Goal: Transaction & Acquisition: Obtain resource

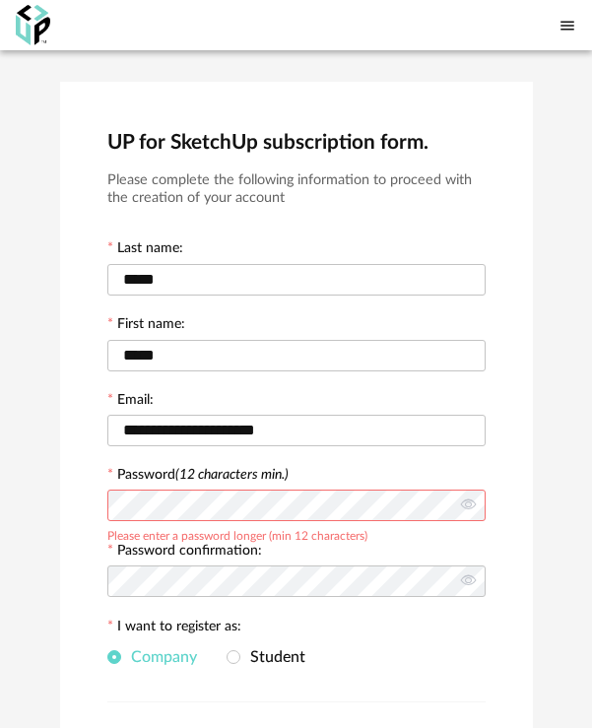
scroll to position [259, 0]
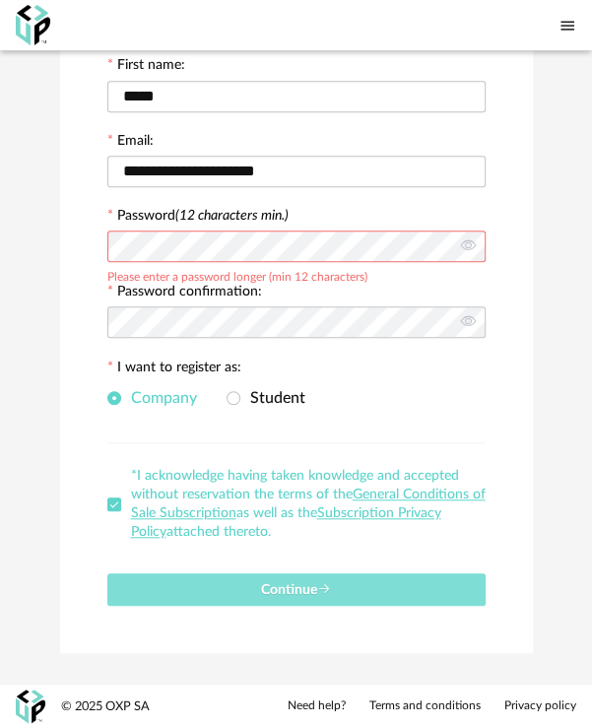
drag, startPoint x: 289, startPoint y: 593, endPoint x: 782, endPoint y: 677, distance: 499.9
click at [591, 677] on html "**********" at bounding box center [296, 235] width 592 height 988
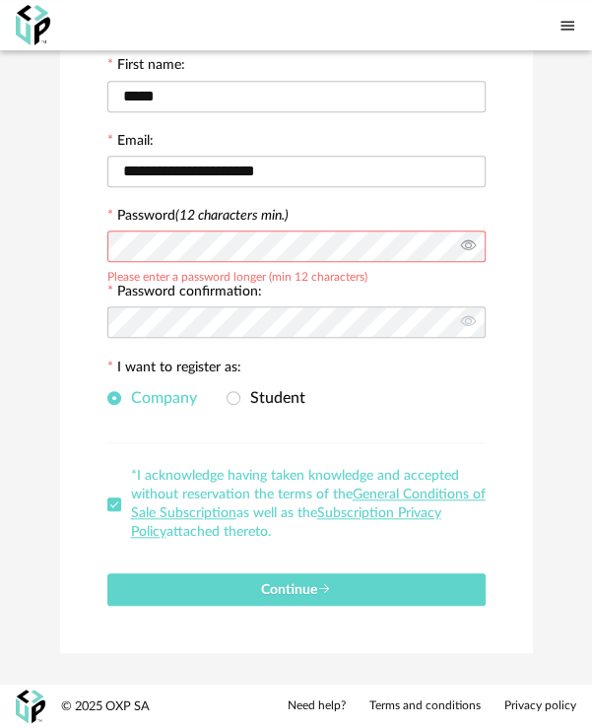
click at [459, 245] on icon at bounding box center [468, 247] width 25 height 39
click at [459, 327] on icon at bounding box center [468, 323] width 25 height 39
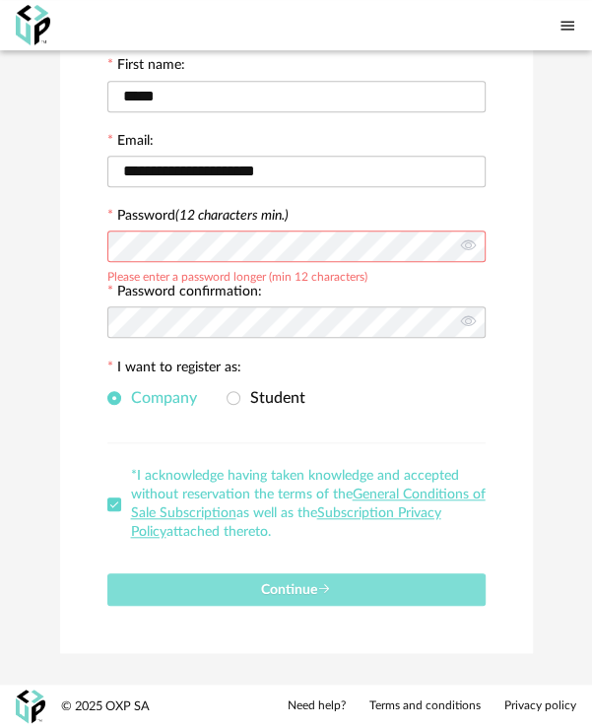
click at [318, 595] on span "Continue" at bounding box center [296, 590] width 70 height 14
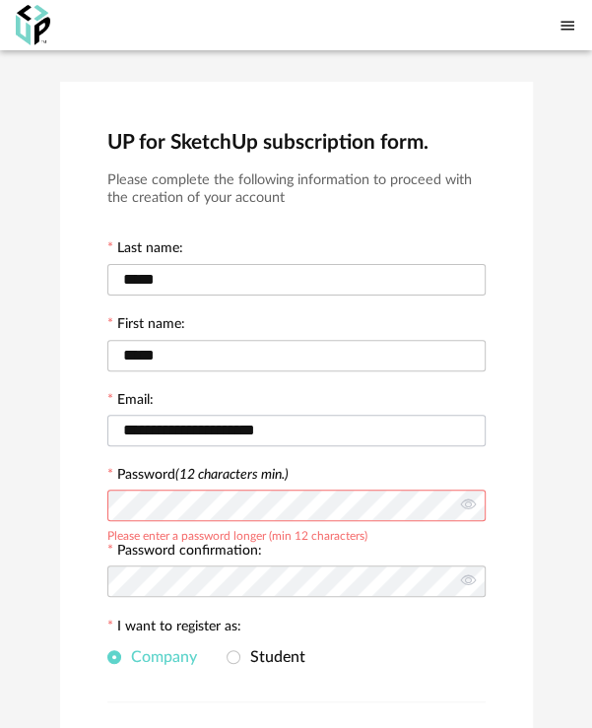
scroll to position [262, 0]
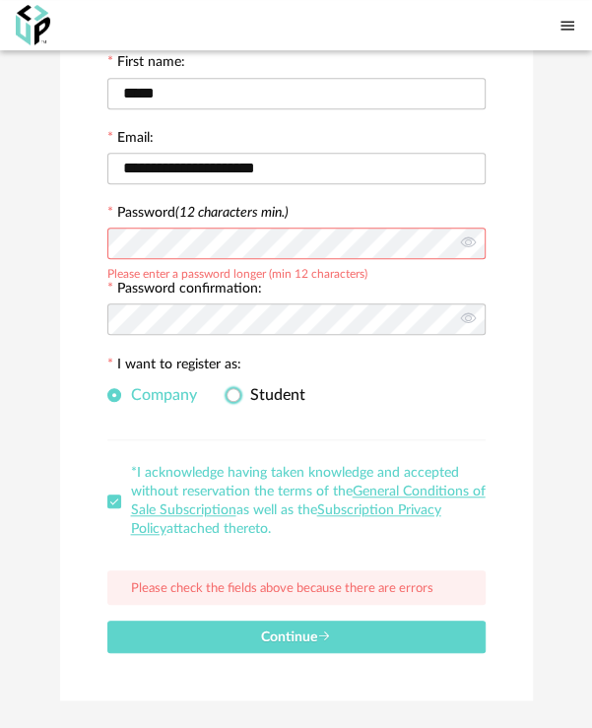
click at [237, 400] on span at bounding box center [234, 396] width 14 height 17
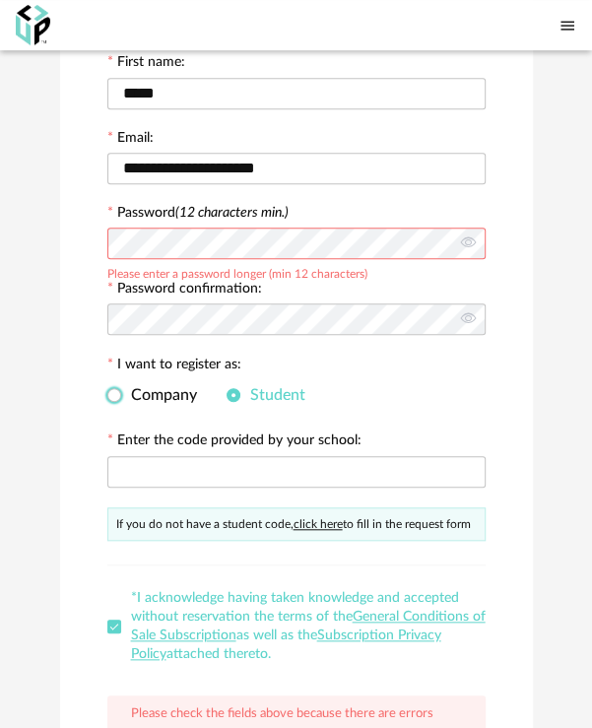
click at [150, 397] on span "Company" at bounding box center [159, 395] width 76 height 16
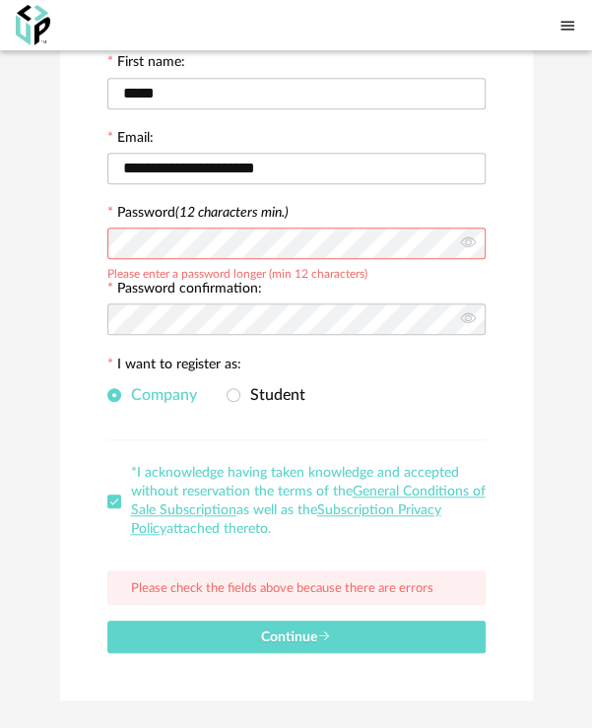
click at [107, 496] on span at bounding box center [114, 502] width 14 height 14
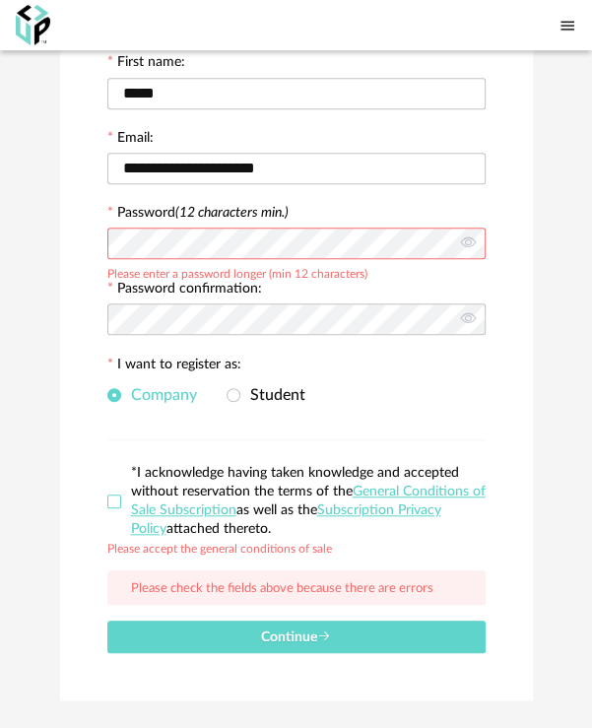
click at [111, 505] on span at bounding box center [114, 502] width 14 height 14
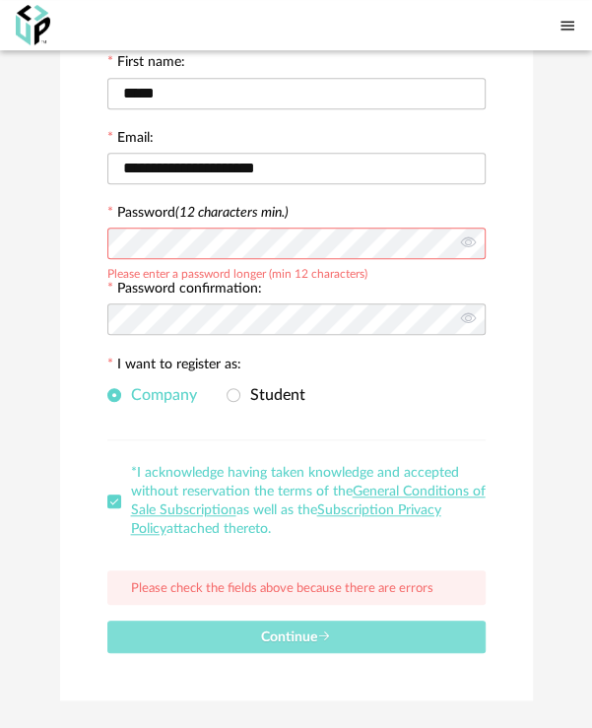
click at [305, 637] on span "Continue" at bounding box center [296, 638] width 70 height 14
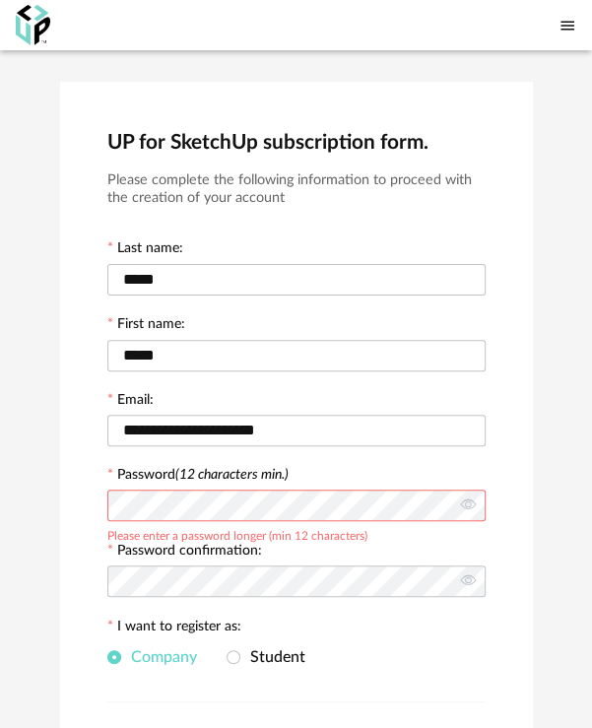
scroll to position [309, 0]
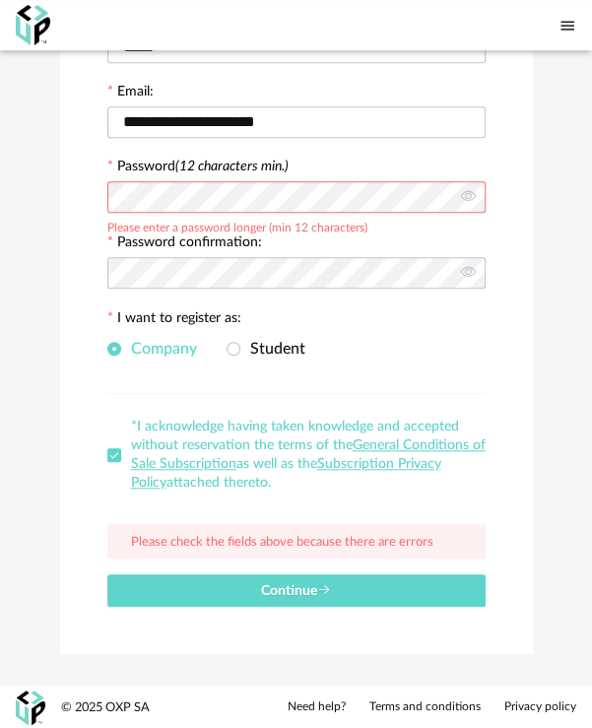
click at [16, 183] on div "**********" at bounding box center [296, 214] width 592 height 944
click at [34, 275] on div "**********" at bounding box center [296, 214] width 592 height 944
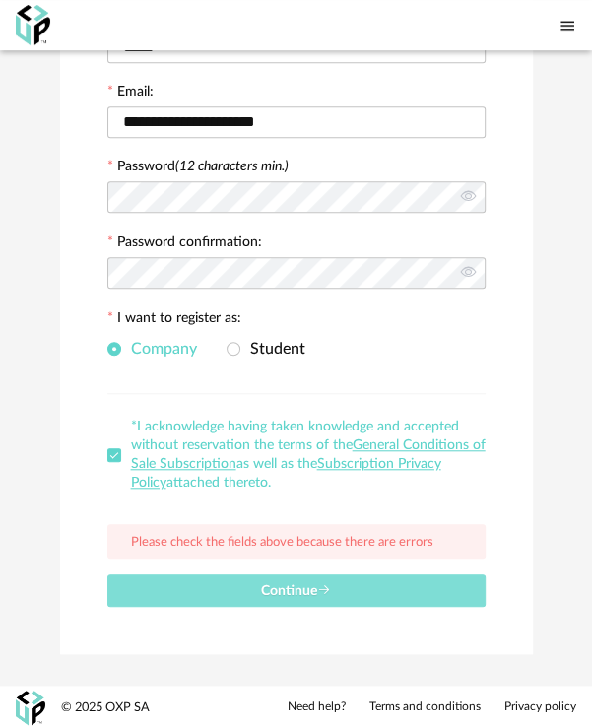
click at [329, 593] on icon "submit" at bounding box center [324, 590] width 14 height 14
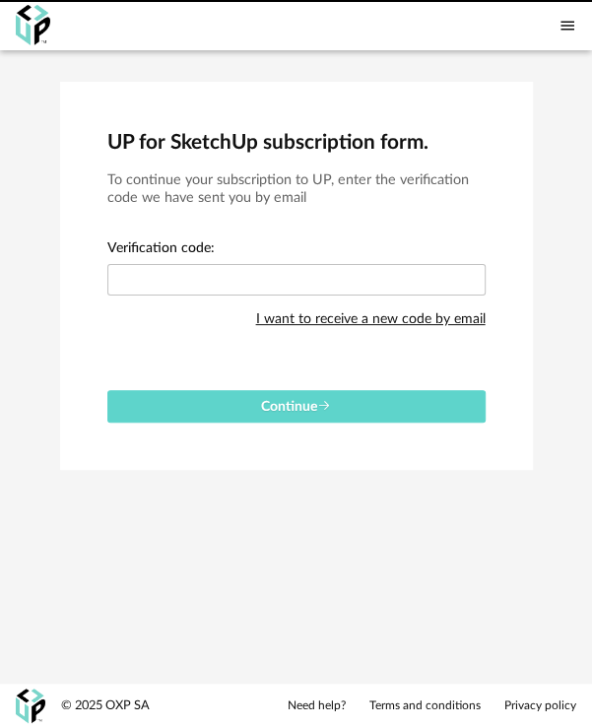
scroll to position [0, 0]
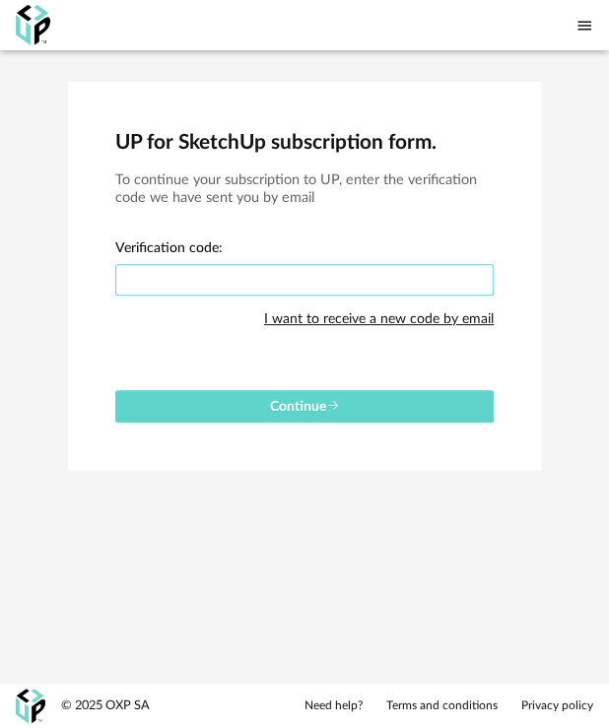
click at [131, 273] on input "text" at bounding box center [304, 280] width 378 height 32
paste input "****"
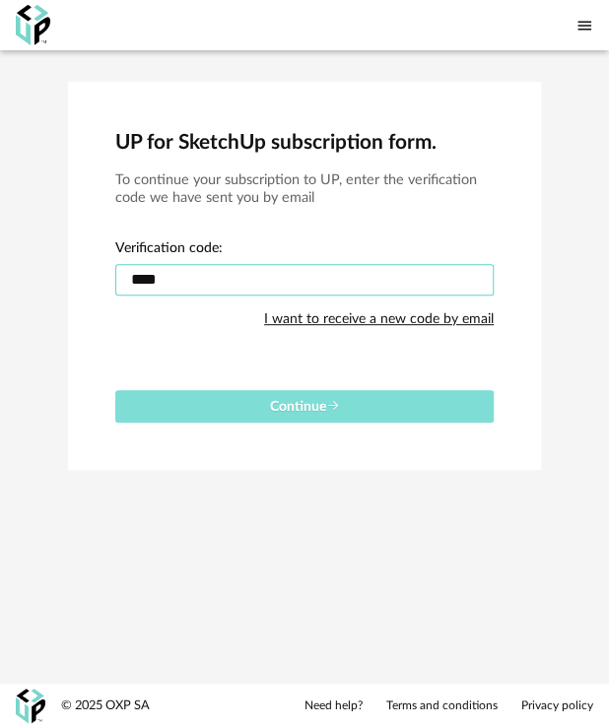
type input "****"
click at [311, 403] on span "Continue" at bounding box center [305, 407] width 70 height 14
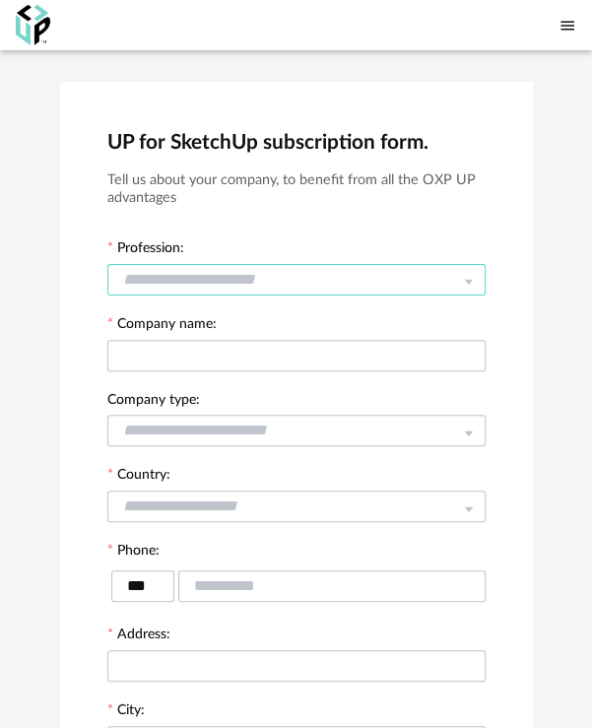
click at [302, 278] on input "text" at bounding box center [296, 280] width 378 height 32
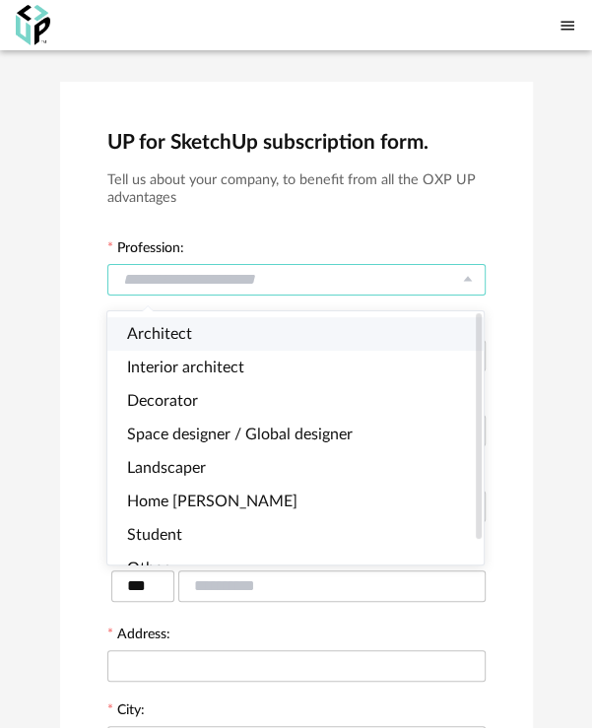
click at [266, 334] on li "Architect" at bounding box center [303, 334] width 393 height 34
type input "*********"
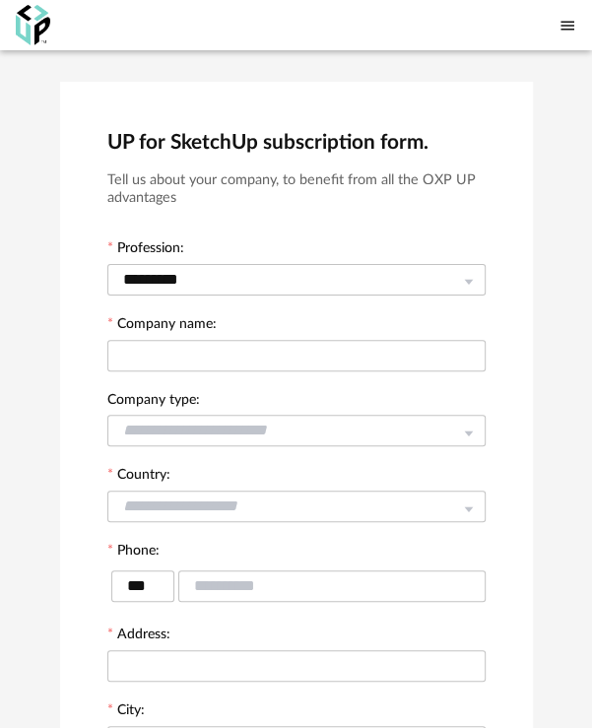
click at [247, 371] on div at bounding box center [296, 355] width 378 height 39
click at [247, 360] on input "text" at bounding box center [296, 356] width 378 height 32
drag, startPoint x: 176, startPoint y: 355, endPoint x: 166, endPoint y: 360, distance: 11.9
click at [166, 360] on input "**********" at bounding box center [296, 356] width 378 height 32
type input "**********"
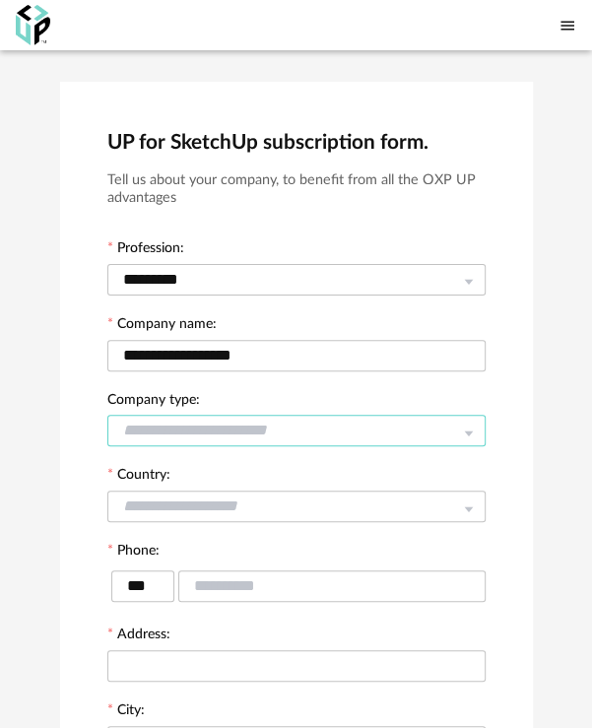
click at [311, 421] on input "text" at bounding box center [296, 431] width 378 height 32
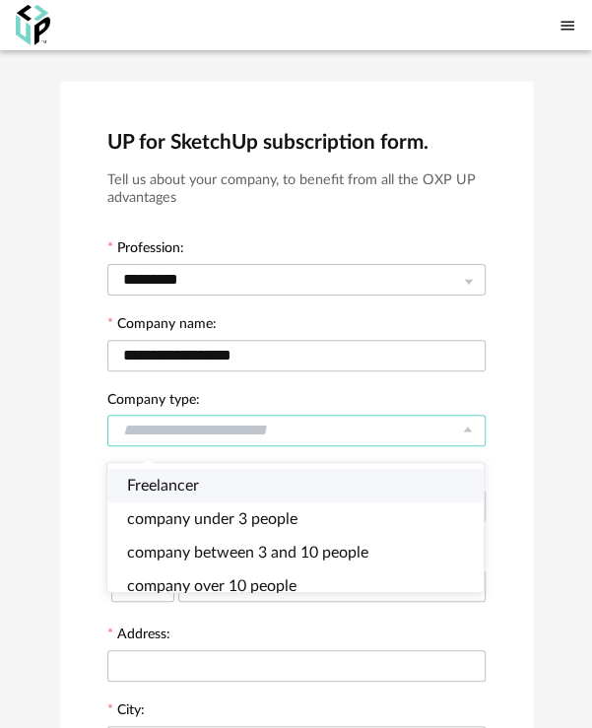
click at [291, 492] on li "Freelancer" at bounding box center [303, 486] width 393 height 34
type input "**********"
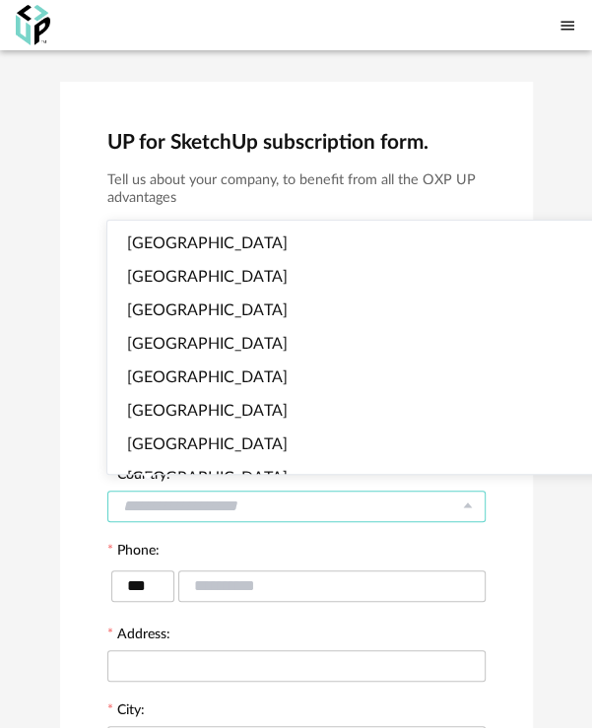
click at [320, 506] on input "text" at bounding box center [296, 507] width 378 height 32
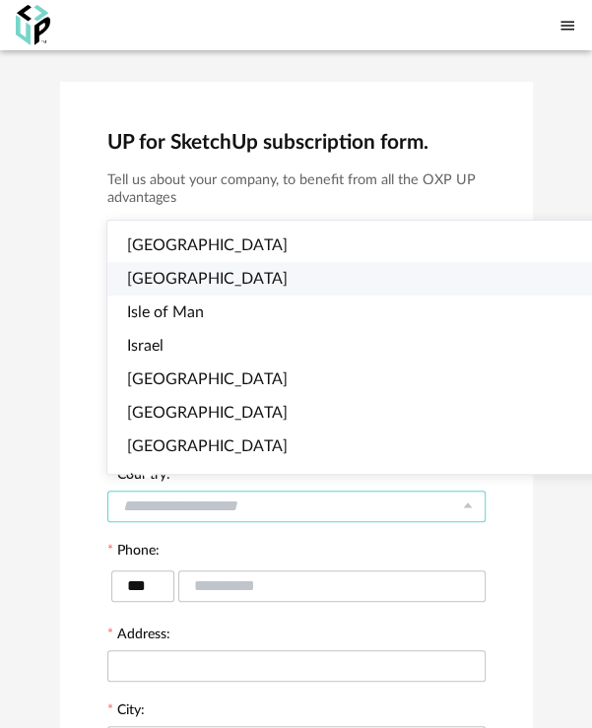
scroll to position [3285, 0]
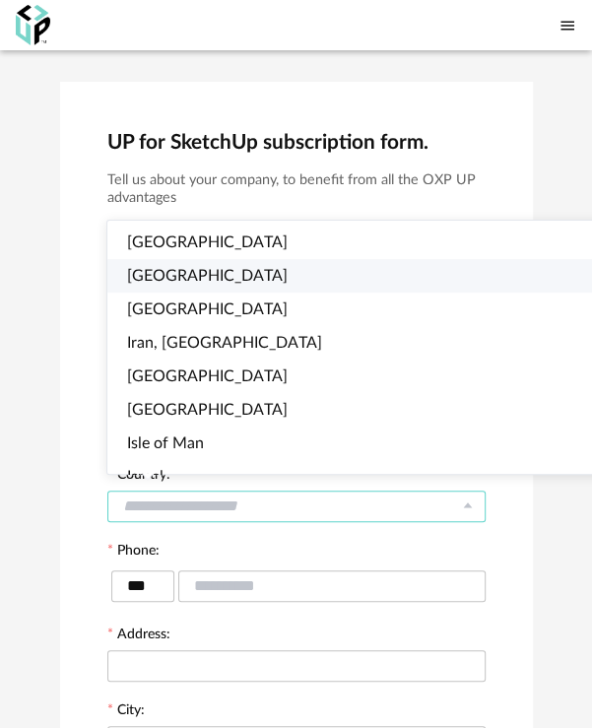
click at [164, 269] on li "India" at bounding box center [368, 276] width 523 height 34
type input "*****"
type input "***"
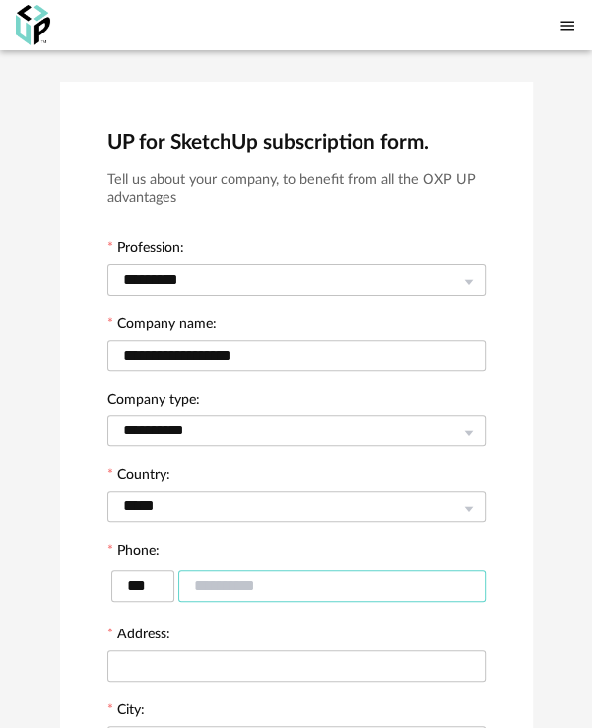
click at [334, 589] on input "text" at bounding box center [332, 587] width 308 height 32
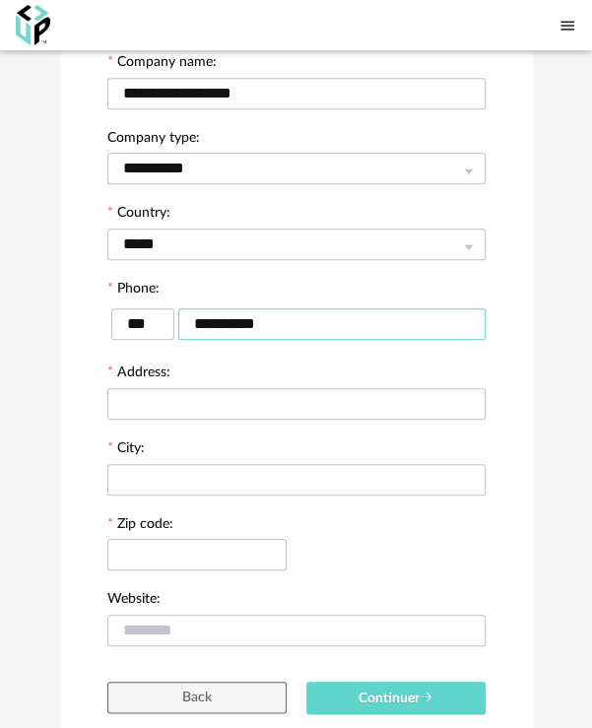
scroll to position [371, 0]
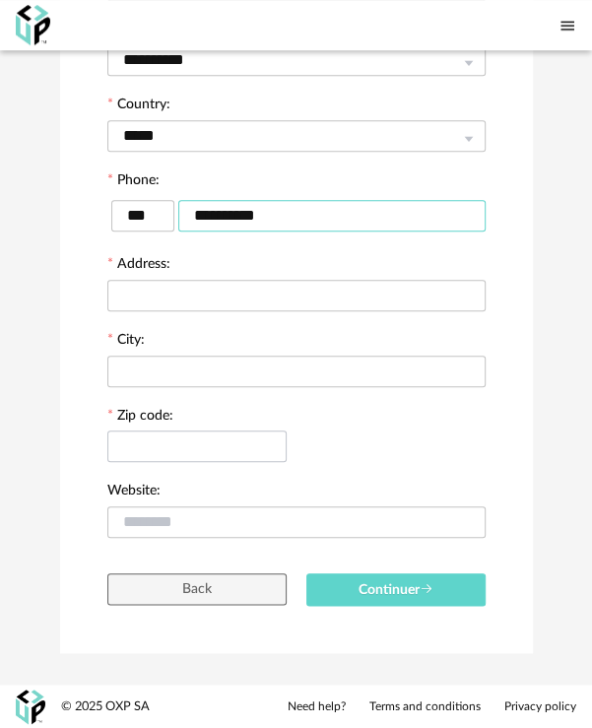
type input "**********"
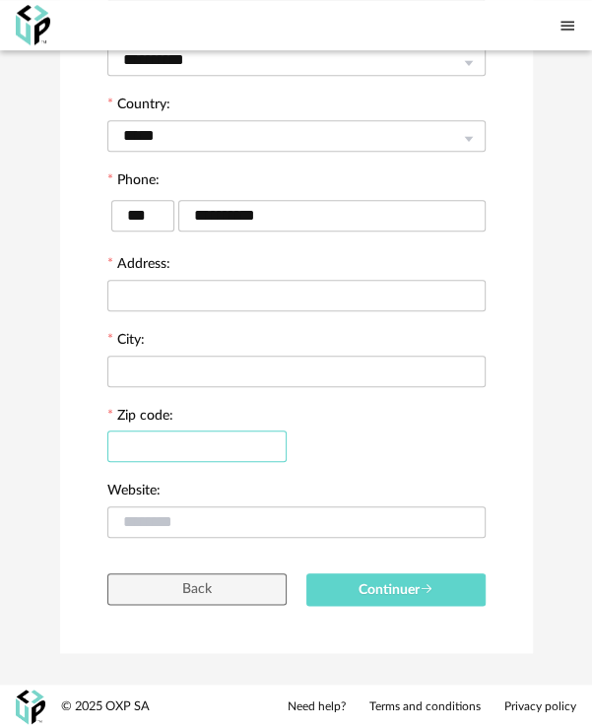
click at [186, 448] on input "text" at bounding box center [196, 447] width 179 height 32
type input "******"
click at [234, 380] on input "text" at bounding box center [296, 372] width 378 height 32
type input "********"
click at [434, 446] on div "Zip code: ******" at bounding box center [297, 445] width 398 height 76
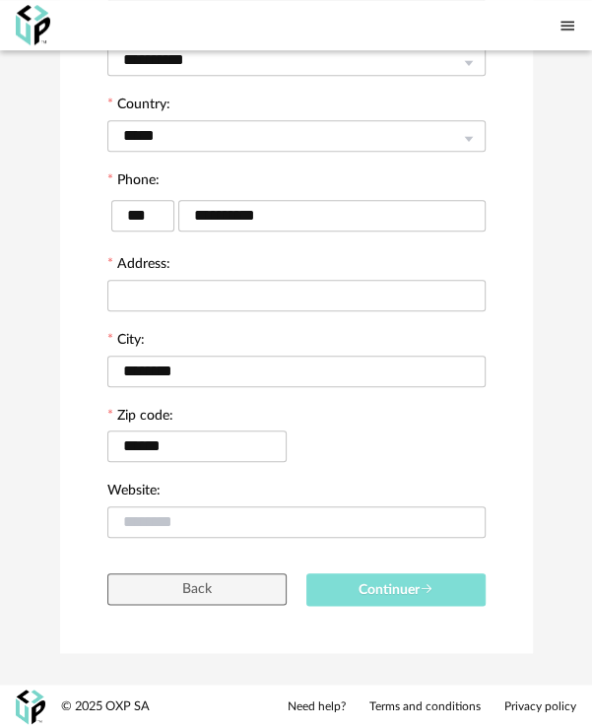
click at [390, 587] on span "Continuer" at bounding box center [396, 590] width 75 height 14
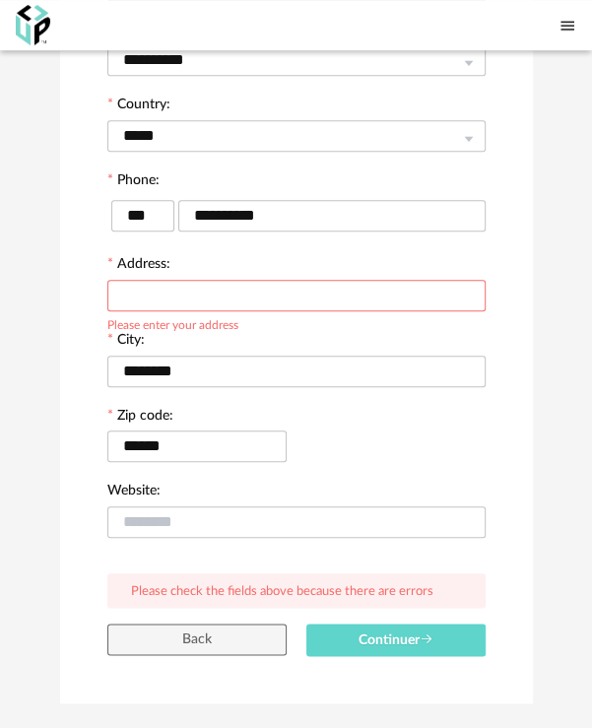
click at [134, 289] on input "text" at bounding box center [296, 296] width 378 height 32
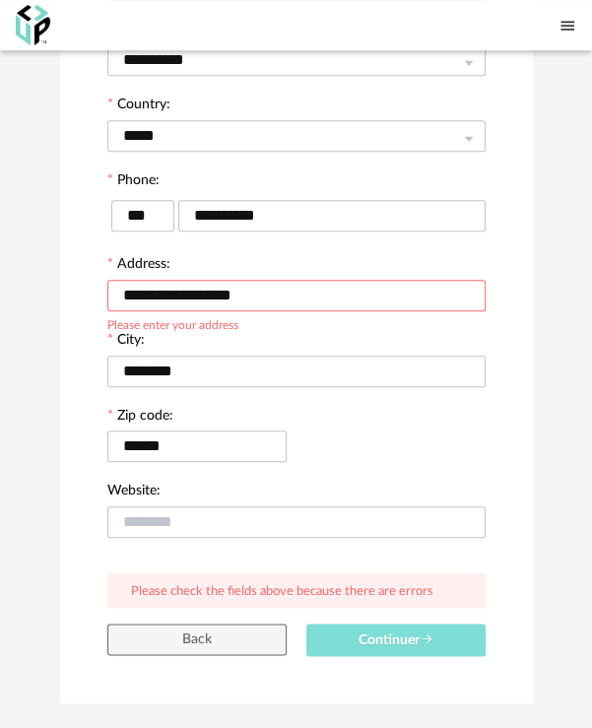
type input "**********"
click at [407, 647] on button "Continuer" at bounding box center [396, 640] width 179 height 33
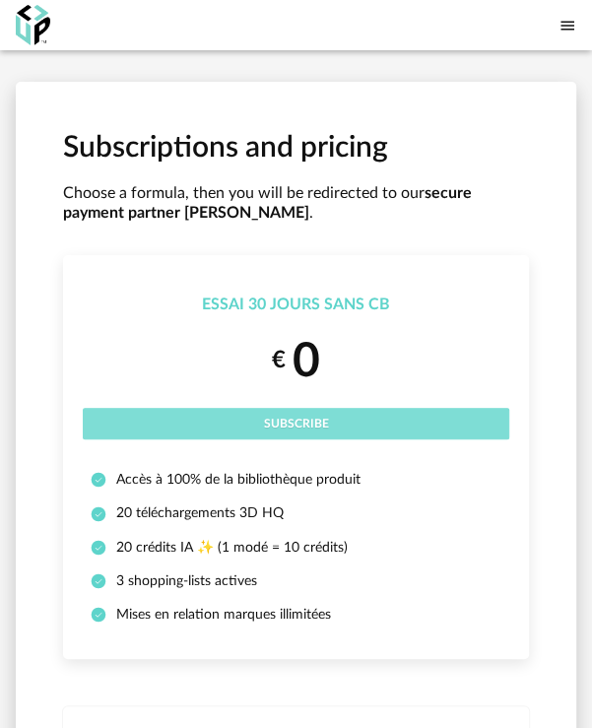
click at [397, 410] on button "Subscribe" at bounding box center [296, 424] width 427 height 32
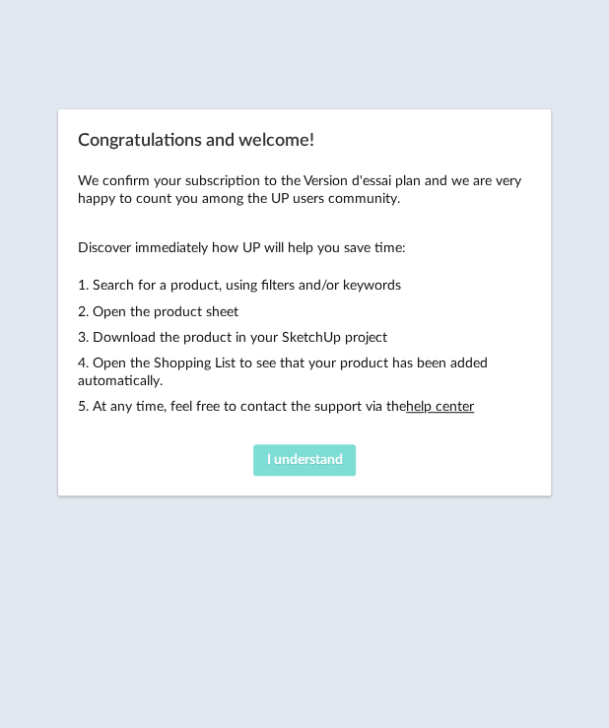
click at [307, 462] on span "I understand" at bounding box center [305, 460] width 76 height 14
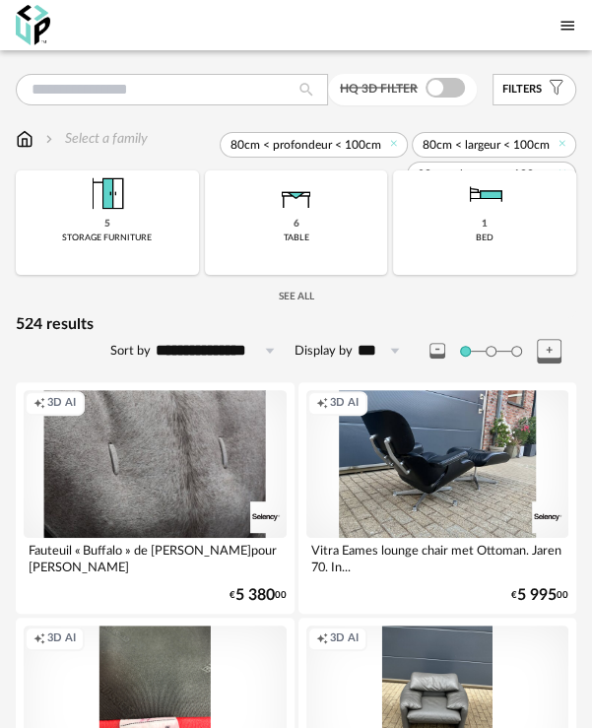
scroll to position [394, 0]
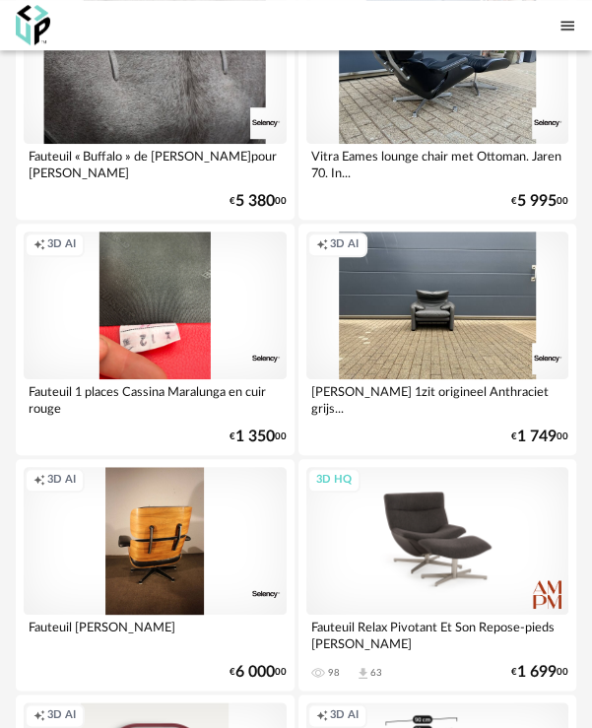
click at [432, 523] on div "3D HQ" at bounding box center [438, 541] width 263 height 148
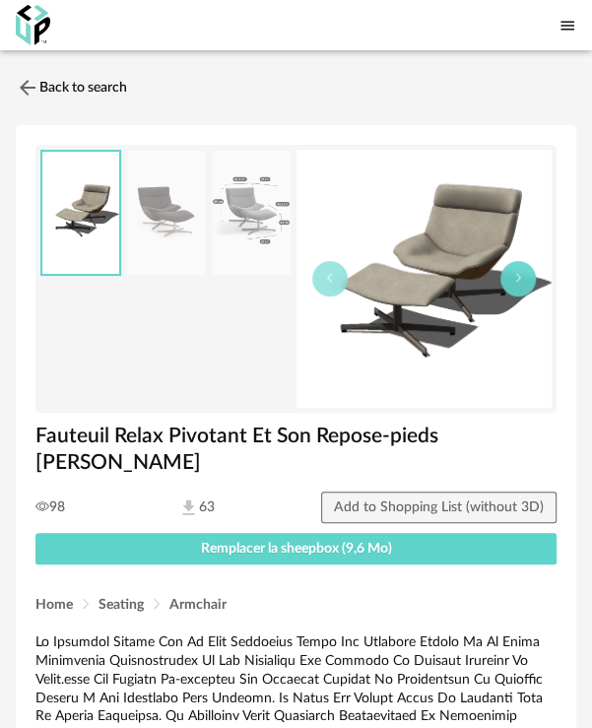
click at [509, 266] on button "button" at bounding box center [518, 278] width 35 height 35
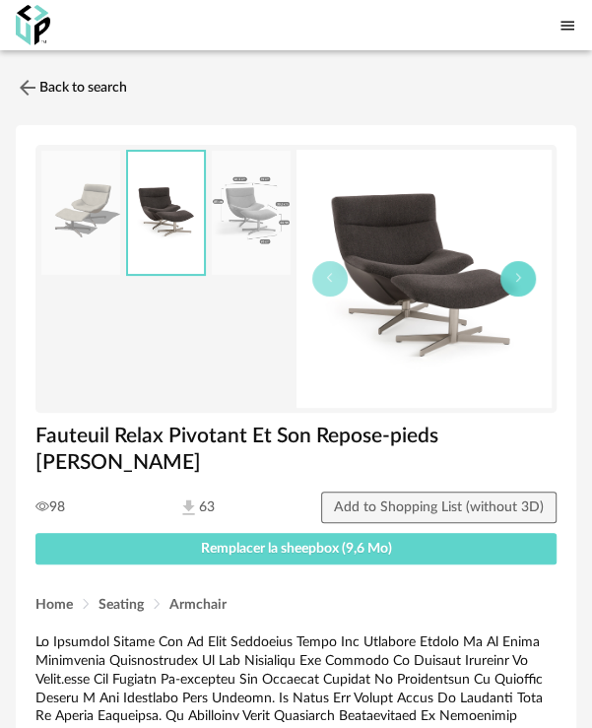
click at [509, 266] on button "button" at bounding box center [518, 278] width 35 height 35
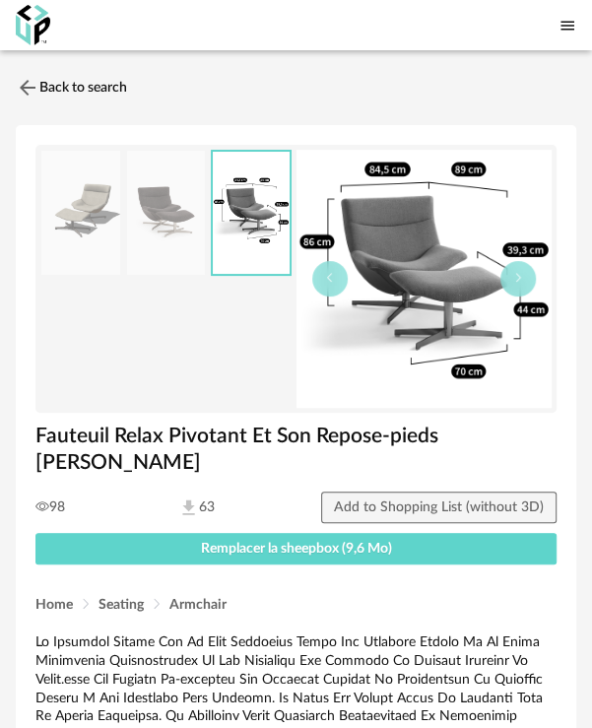
click at [79, 200] on img at bounding box center [80, 213] width 79 height 125
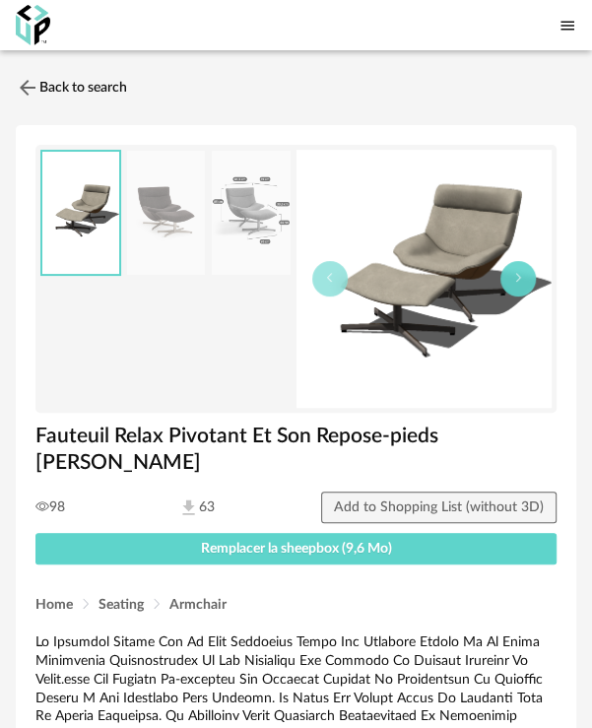
click at [513, 279] on icon "button" at bounding box center [519, 278] width 12 height 12
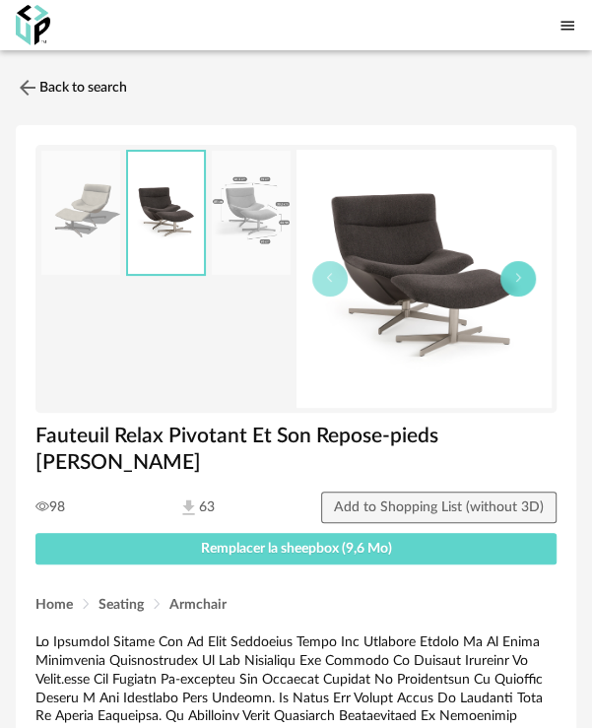
click at [513, 279] on icon "button" at bounding box center [519, 278] width 12 height 12
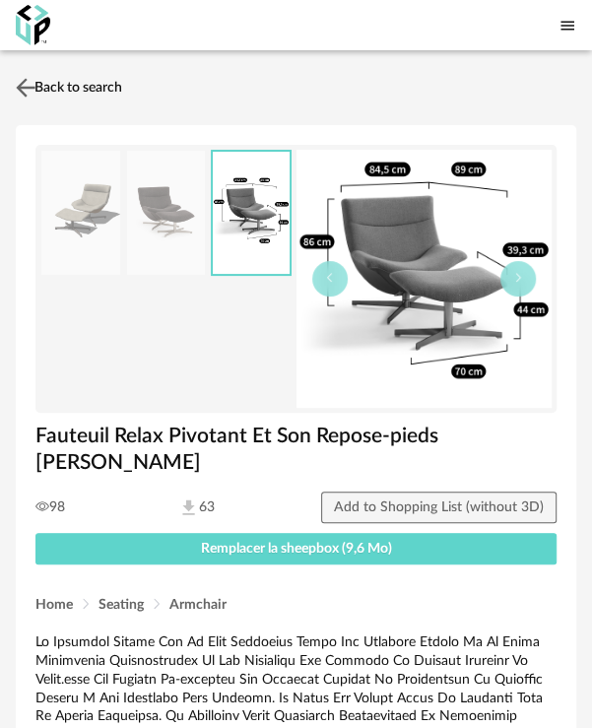
click at [26, 84] on img at bounding box center [26, 87] width 29 height 29
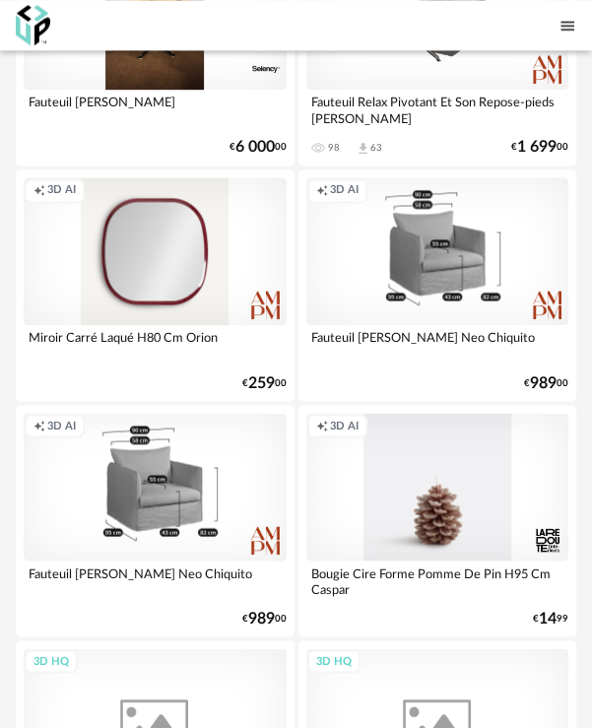
scroll to position [656, 0]
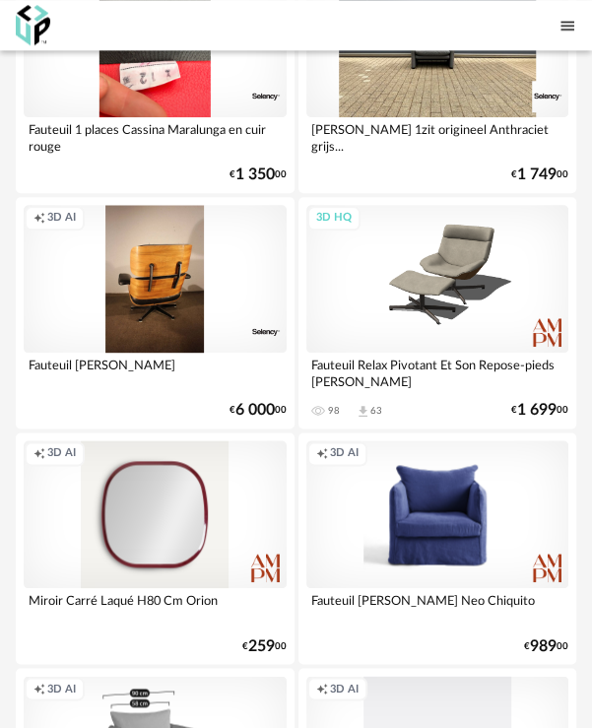
click at [479, 493] on div "Creation icon 3D AI" at bounding box center [438, 515] width 263 height 148
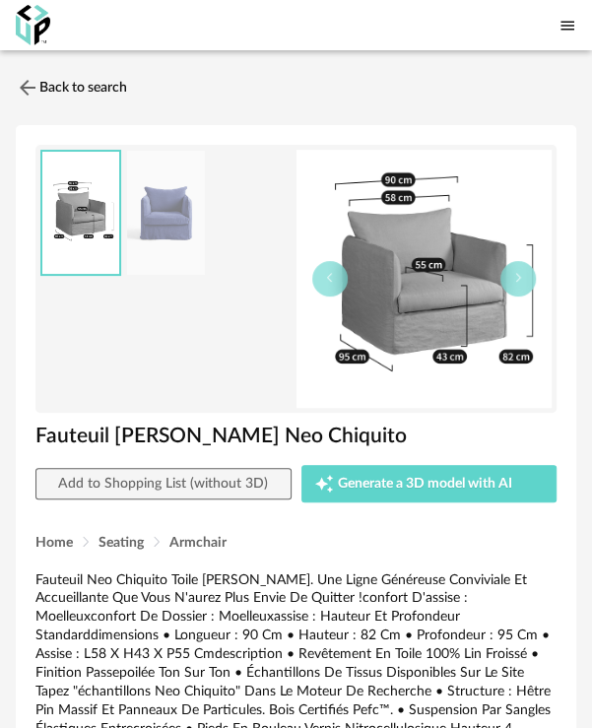
click at [397, 218] on img at bounding box center [425, 279] width 256 height 258
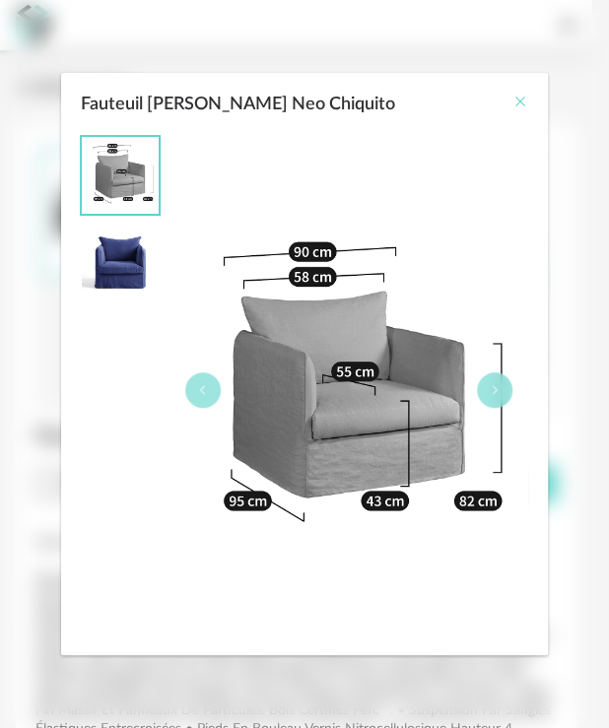
click at [522, 106] on icon "Close" at bounding box center [521, 102] width 16 height 16
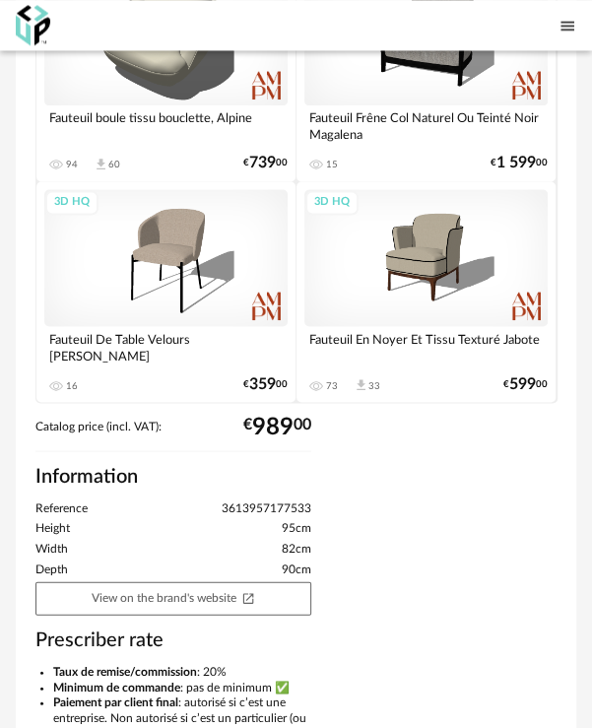
scroll to position [920, 0]
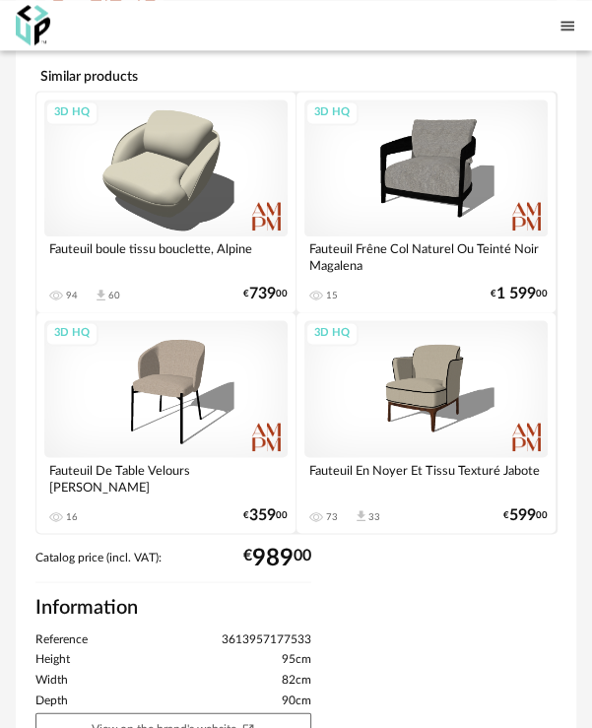
click at [172, 368] on div "3D HQ" at bounding box center [165, 388] width 243 height 137
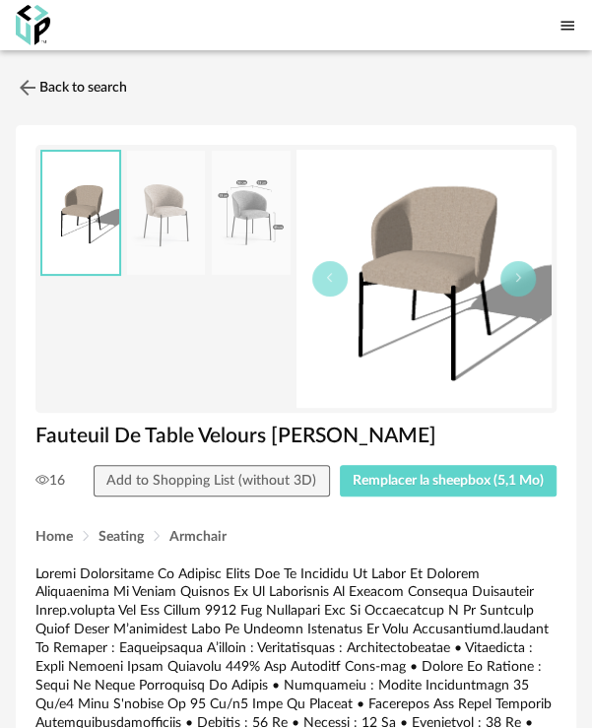
click at [83, 188] on img at bounding box center [80, 213] width 77 height 123
click at [561, 25] on icon "Menu icon" at bounding box center [568, 26] width 18 height 18
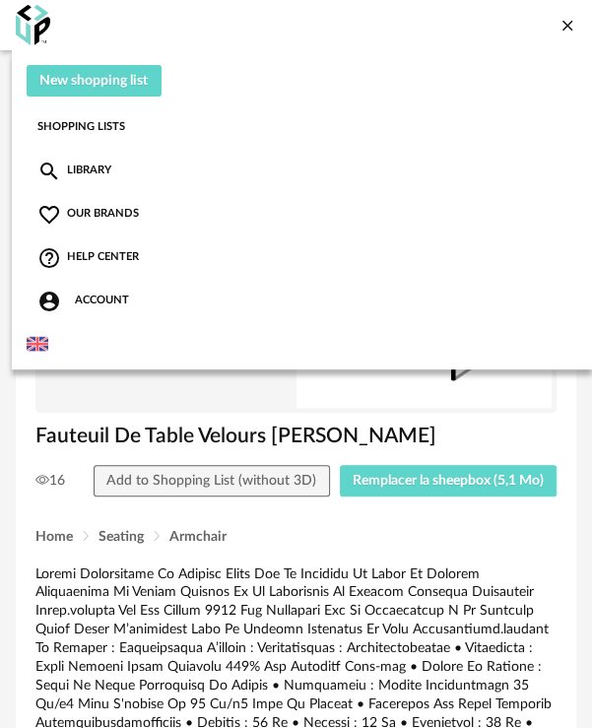
click at [44, 343] on img at bounding box center [38, 344] width 22 height 22
click at [44, 338] on img at bounding box center [38, 344] width 22 height 22
click at [46, 336] on img at bounding box center [38, 344] width 22 height 22
click at [133, 164] on div "New shopping list Update my Shopping List Refresh icon Shopping Lists Library M…" at bounding box center [302, 209] width 581 height 319
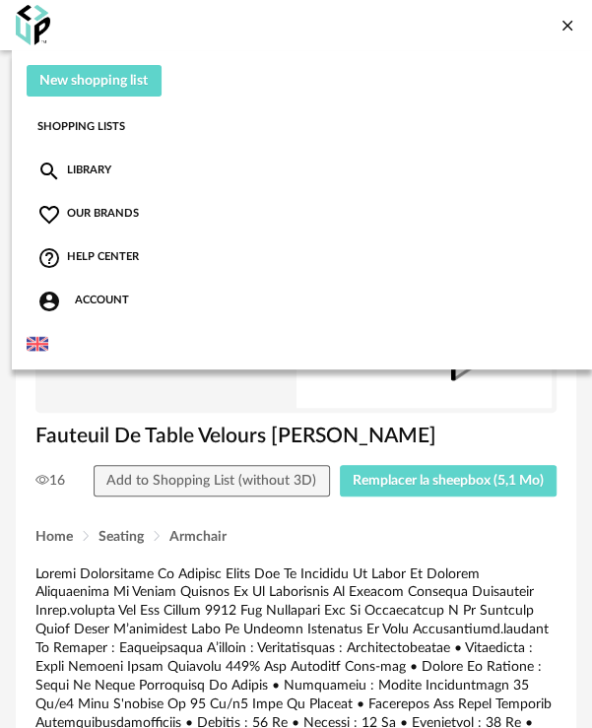
click at [81, 164] on link "Library Magnify icon" at bounding box center [74, 172] width 74 height 24
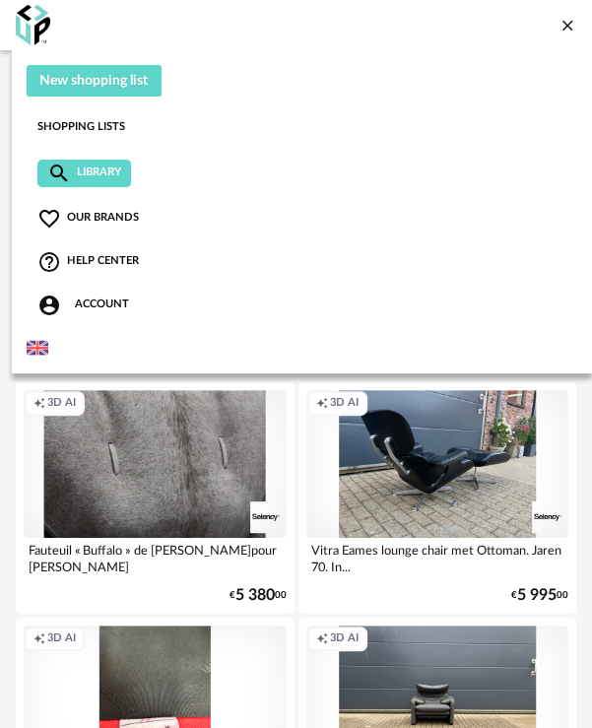
click at [565, 27] on icon "Close icon" at bounding box center [568, 26] width 11 height 11
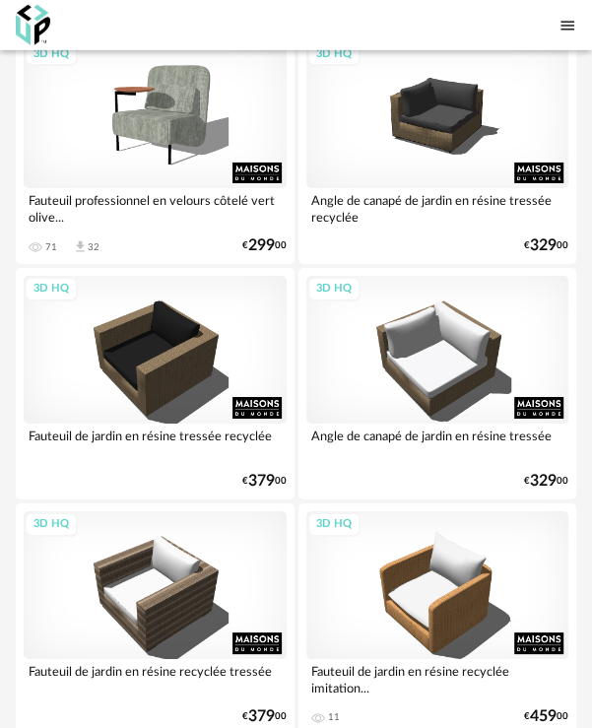
scroll to position [2497, 0]
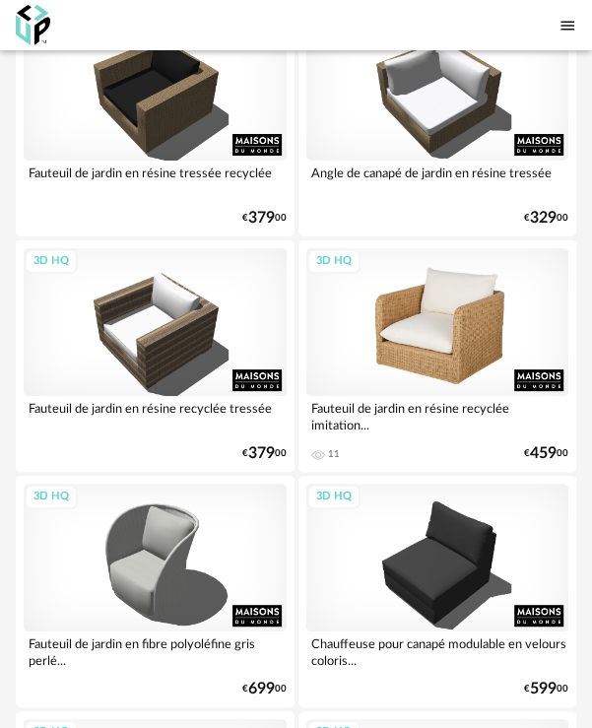
click at [434, 327] on div "3D HQ" at bounding box center [438, 322] width 263 height 148
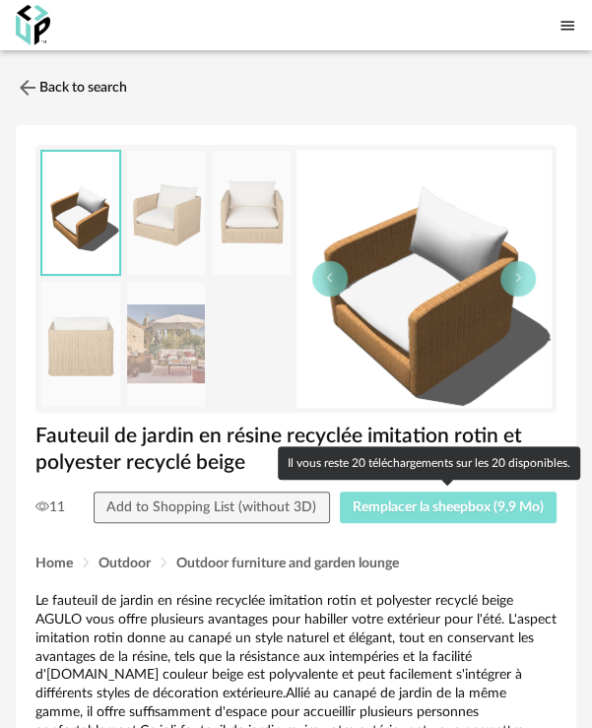
click at [408, 503] on span "Remplacer la sheepbox (9,9 Mo)" at bounding box center [448, 508] width 191 height 14
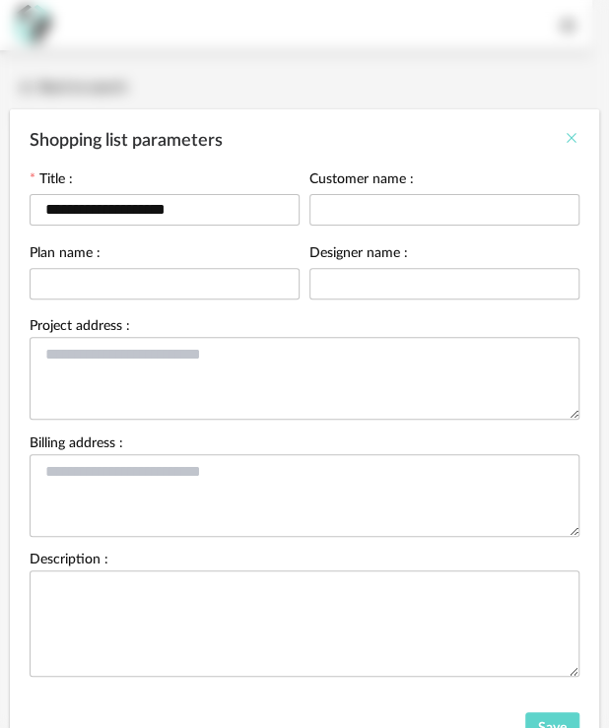
click at [564, 138] on icon "Close" at bounding box center [572, 138] width 16 height 16
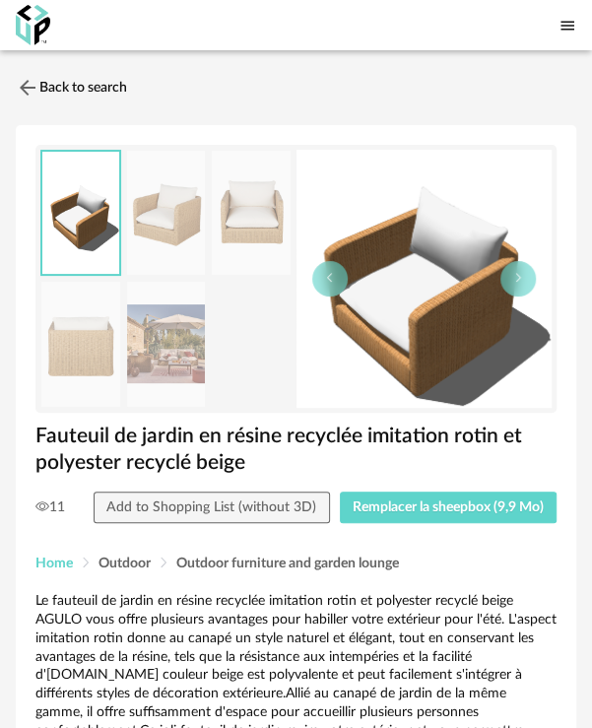
click at [44, 564] on span "Home" at bounding box center [53, 564] width 37 height 14
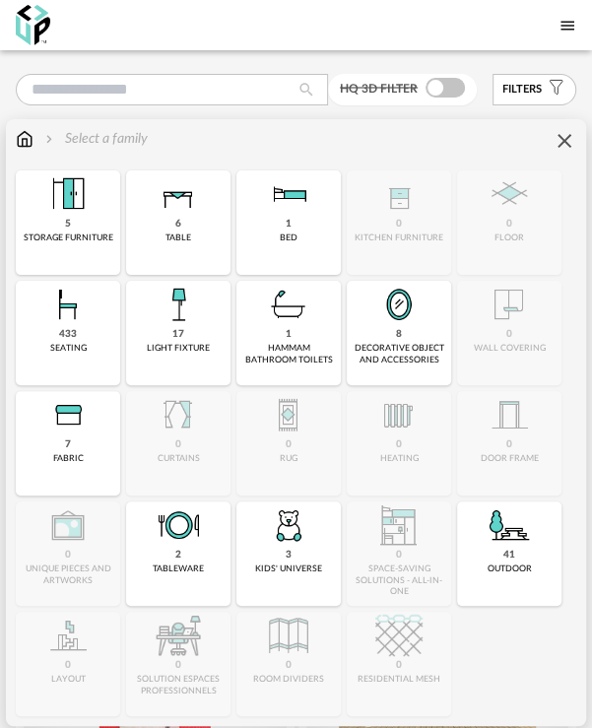
click at [74, 193] on img at bounding box center [67, 194] width 47 height 47
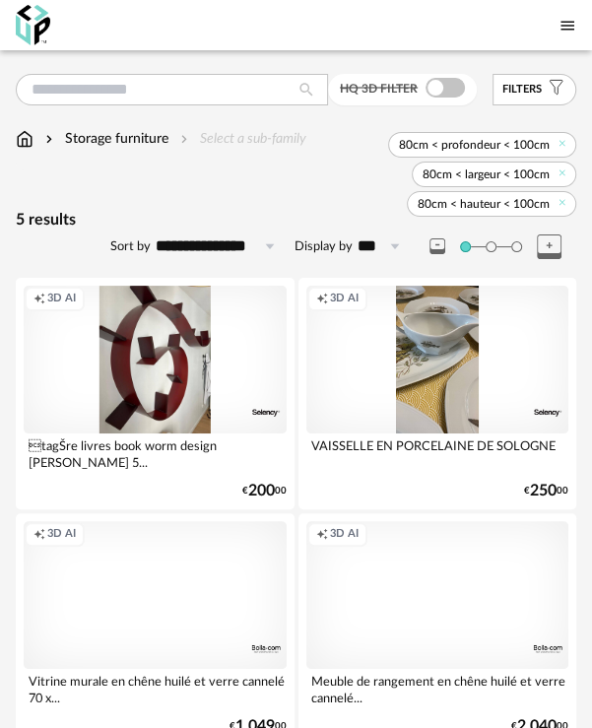
click at [445, 584] on div "Creation icon 3D AI" at bounding box center [438, 595] width 263 height 148
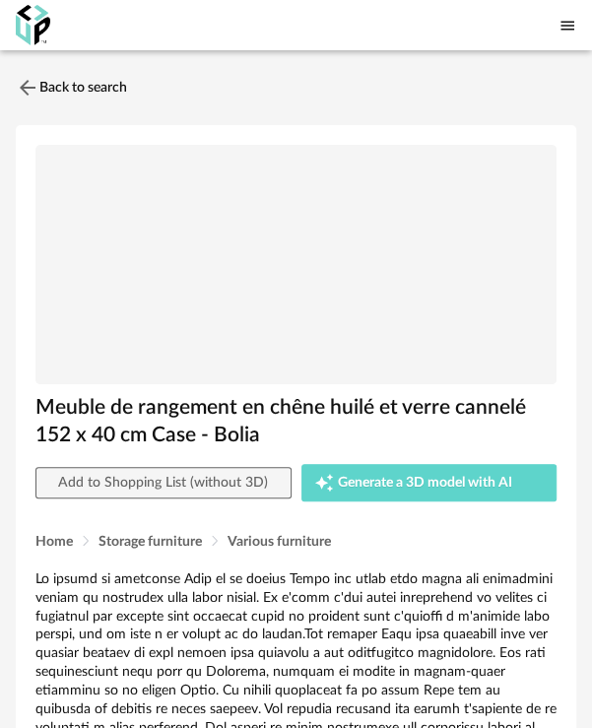
click at [288, 249] on img at bounding box center [295, 265] width 521 height 240
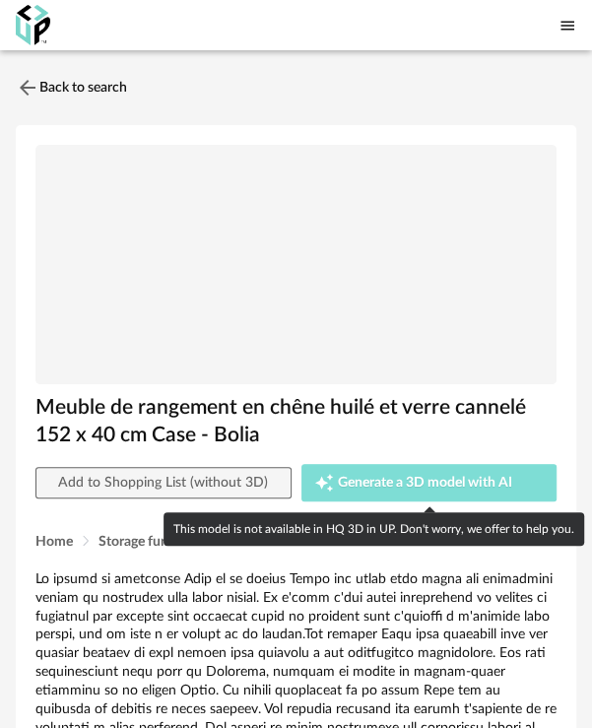
click at [377, 477] on span "Generate a 3D model with AI" at bounding box center [425, 483] width 174 height 14
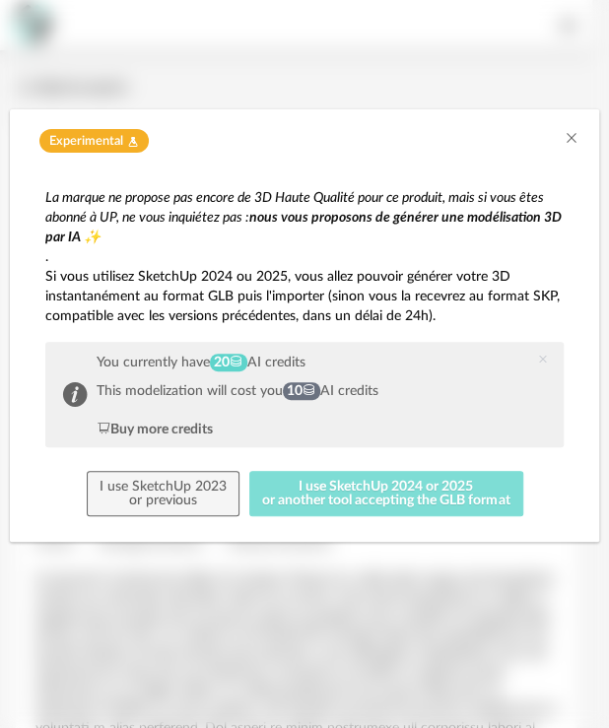
click at [340, 493] on button "I use SketchUp 2024 or 2025 or another tool accepting the GLB format" at bounding box center [386, 493] width 274 height 45
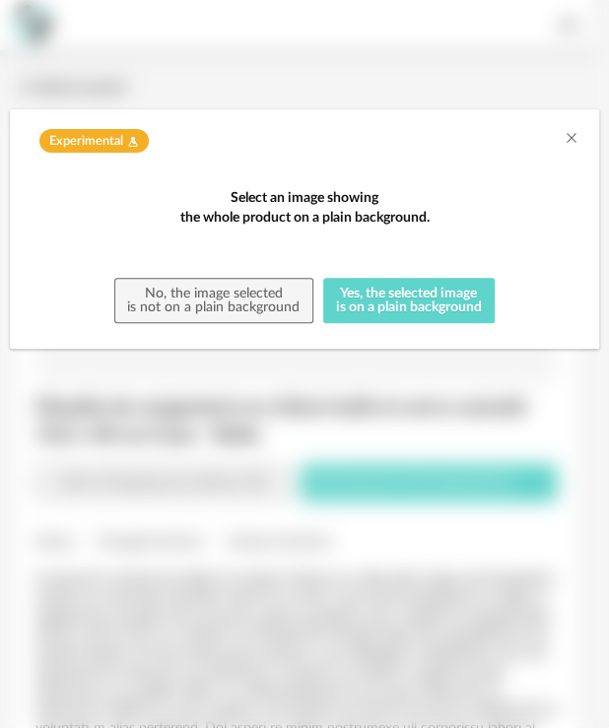
click at [579, 138] on div "Experimental Flask icon" at bounding box center [304, 136] width 589 height 54
click at [577, 136] on icon "Close" at bounding box center [572, 138] width 16 height 16
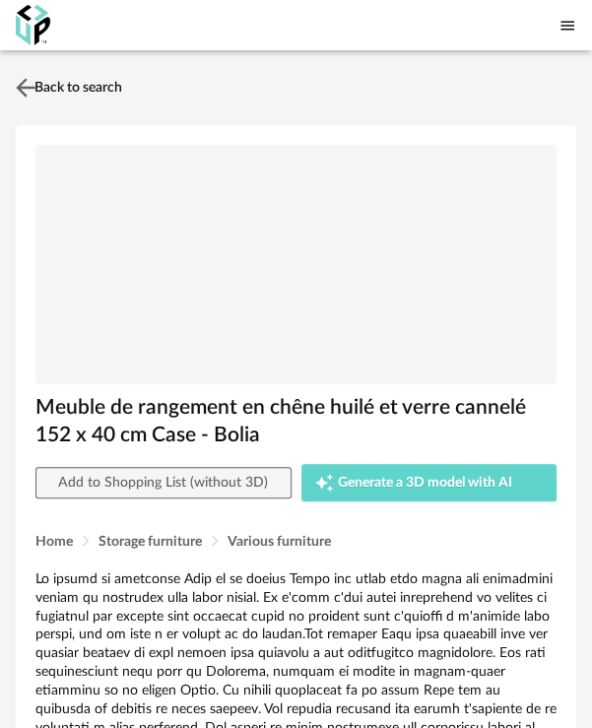
click at [29, 79] on img at bounding box center [26, 87] width 29 height 29
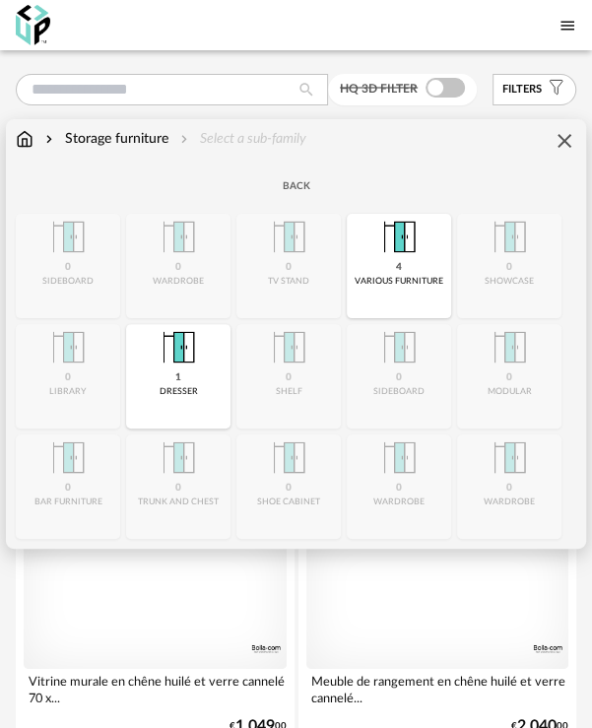
click at [22, 136] on img at bounding box center [25, 139] width 18 height 20
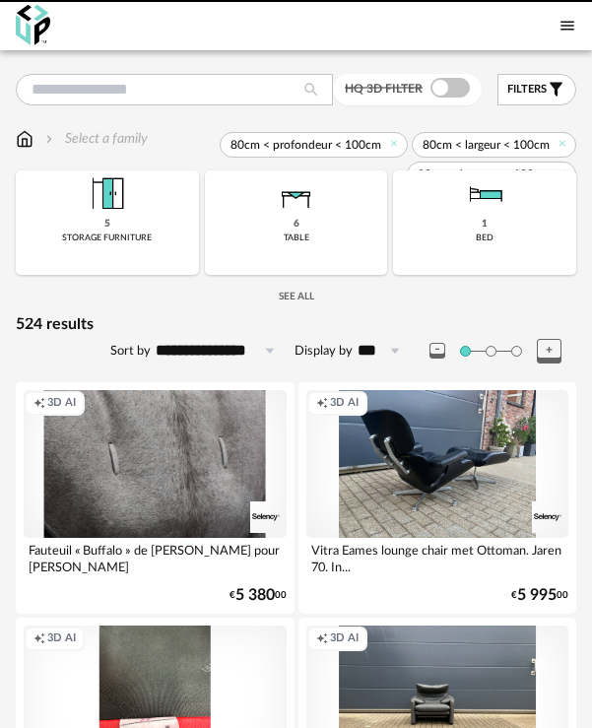
scroll to position [394, 0]
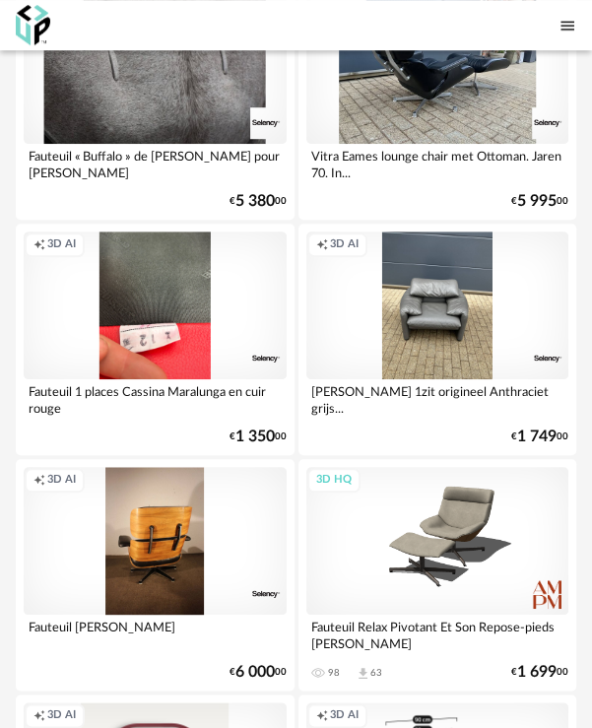
click at [449, 298] on div "Creation icon 3D AI" at bounding box center [438, 306] width 263 height 148
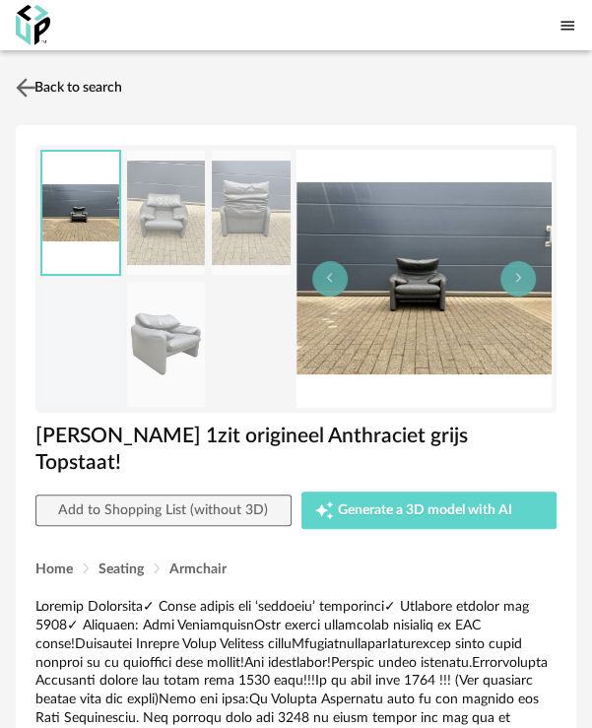
click at [22, 86] on img at bounding box center [26, 87] width 29 height 29
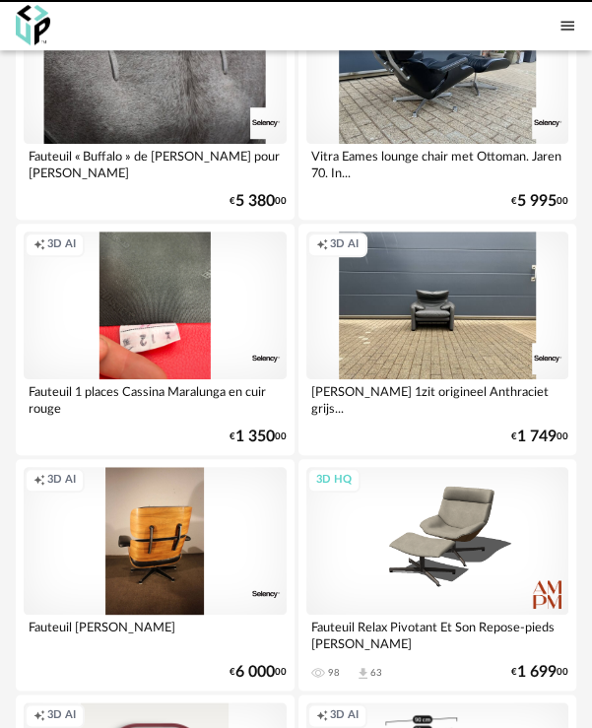
scroll to position [789, 0]
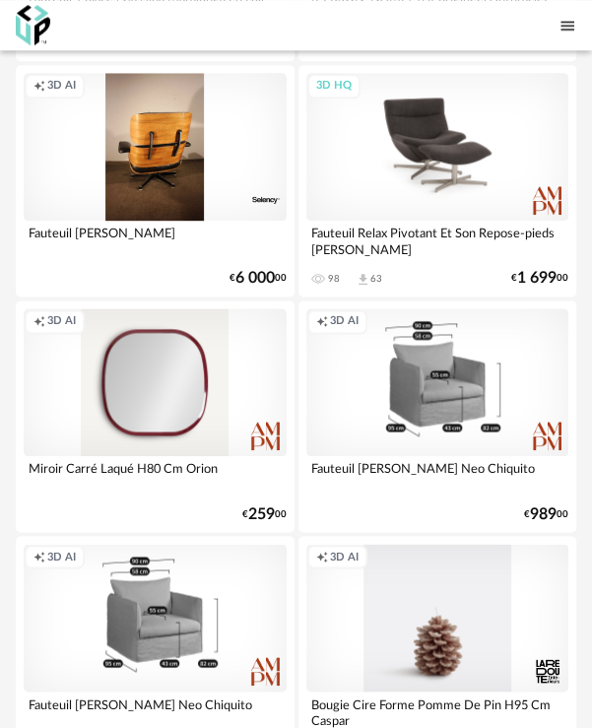
click at [483, 111] on div "3D HQ" at bounding box center [438, 147] width 263 height 148
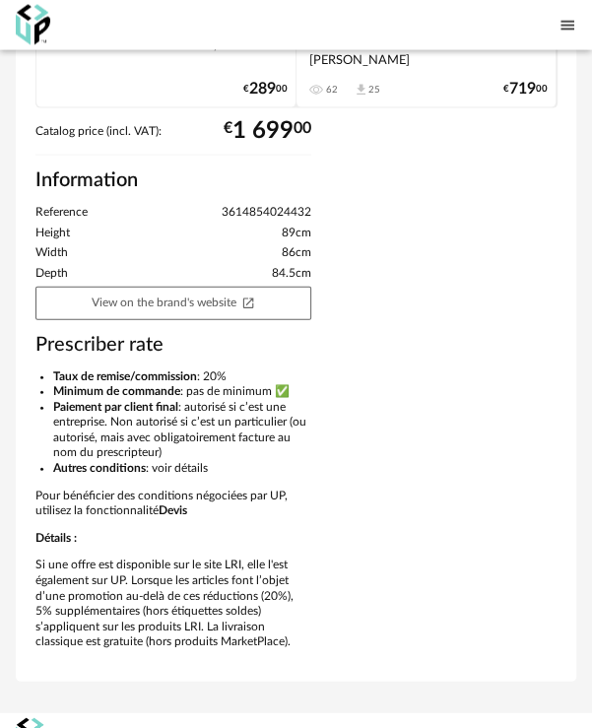
scroll to position [883, 0]
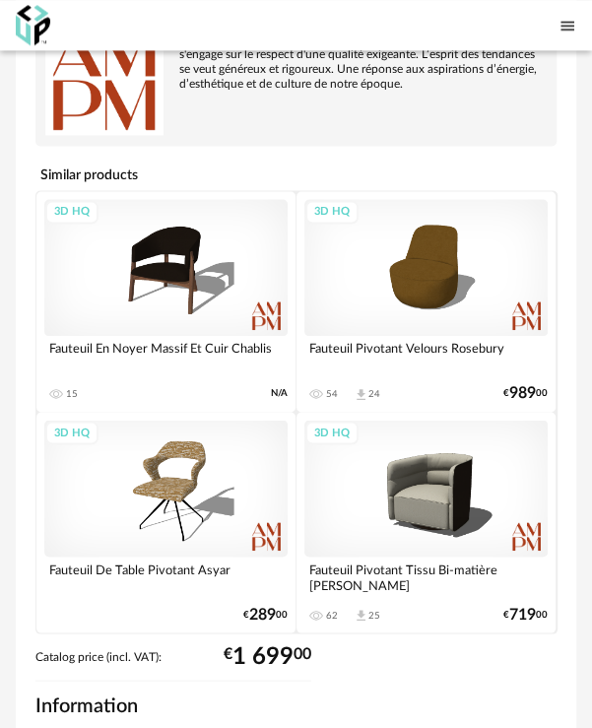
click at [422, 461] on div "3D HQ" at bounding box center [426, 488] width 243 height 137
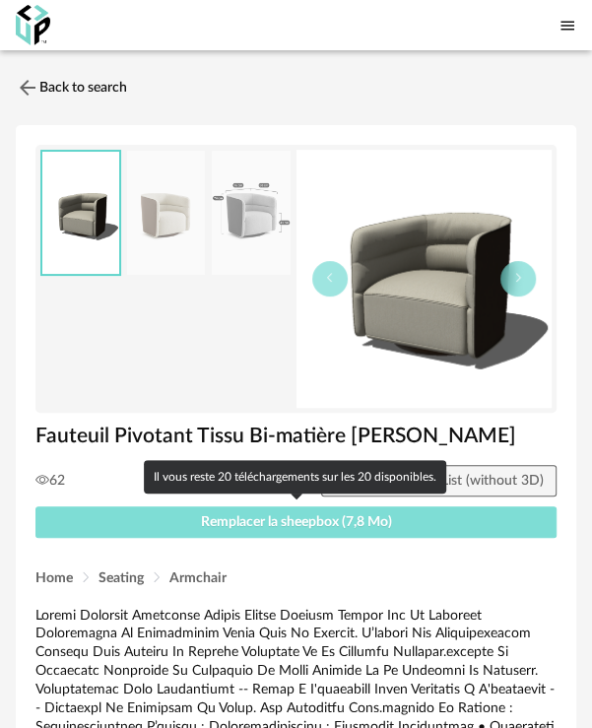
click at [288, 518] on span "Remplacer la sheepbox (7,8 Mo)" at bounding box center [296, 522] width 191 height 14
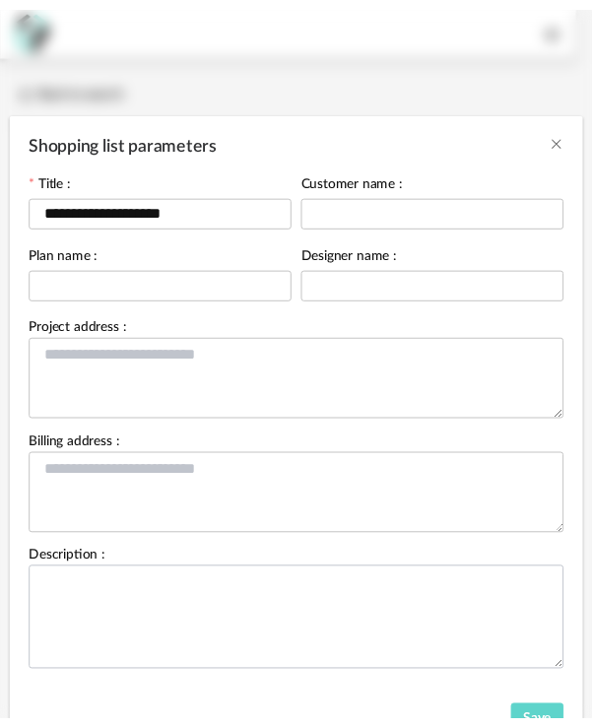
scroll to position [83, 0]
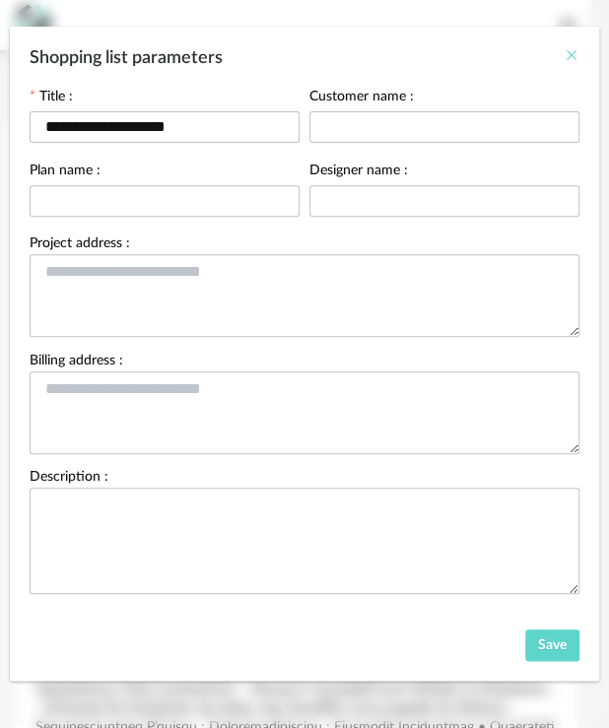
click at [568, 47] on icon "Close" at bounding box center [572, 55] width 16 height 16
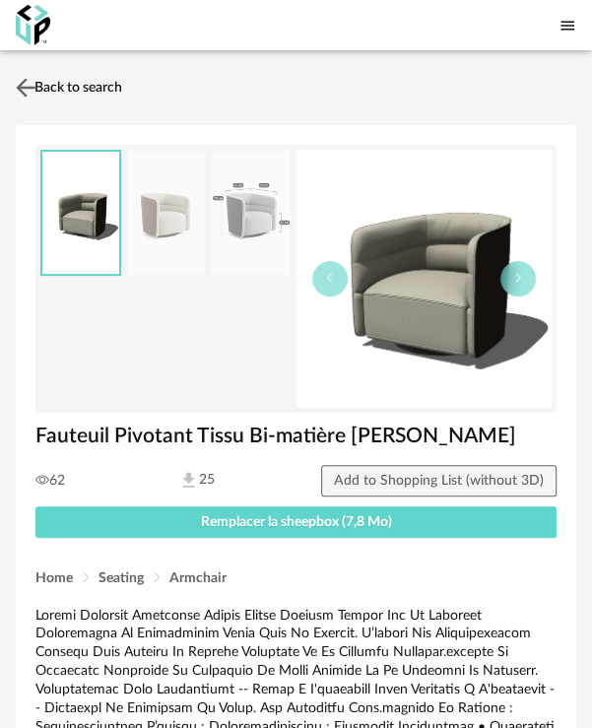
click at [46, 86] on link "Back to search" at bounding box center [66, 87] width 111 height 43
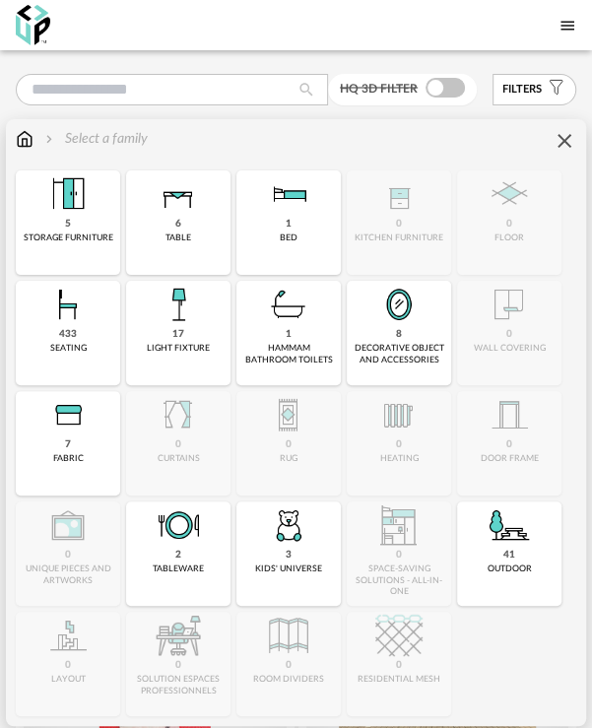
click at [187, 190] on img at bounding box center [178, 194] width 47 height 47
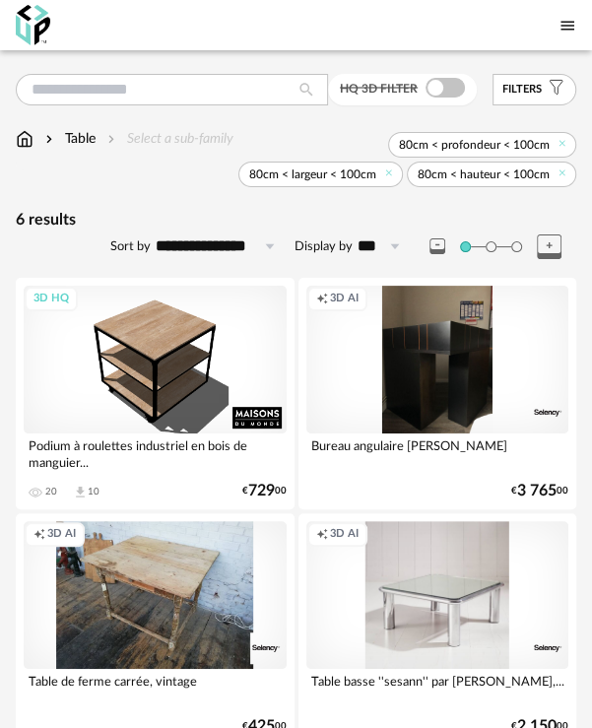
scroll to position [131, 0]
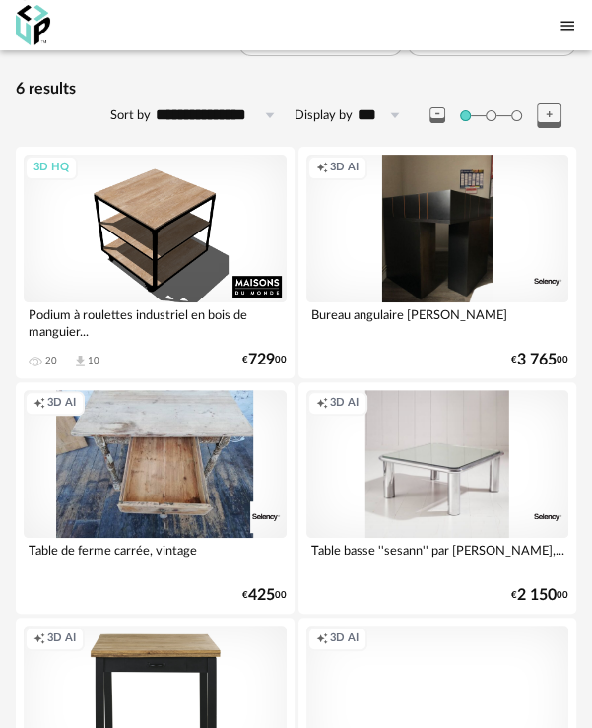
click at [180, 420] on div "Creation icon 3D AI" at bounding box center [155, 464] width 263 height 148
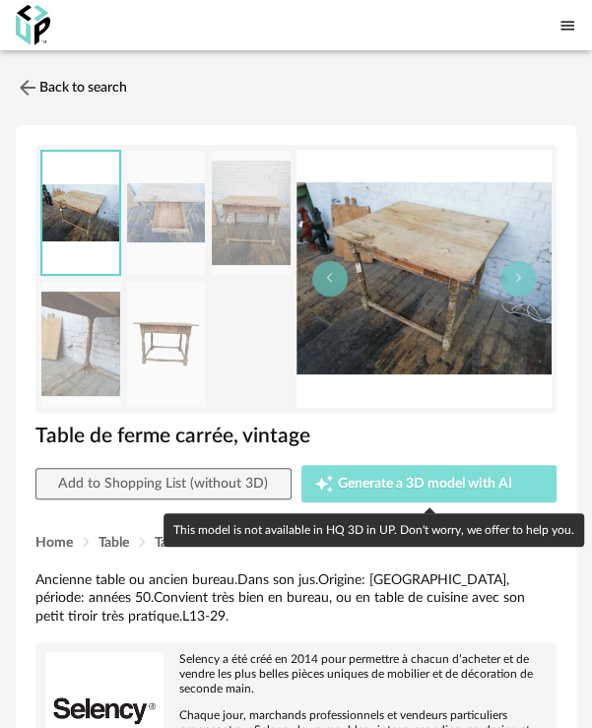
click at [449, 479] on span "Generate a 3D model with AI" at bounding box center [425, 484] width 174 height 14
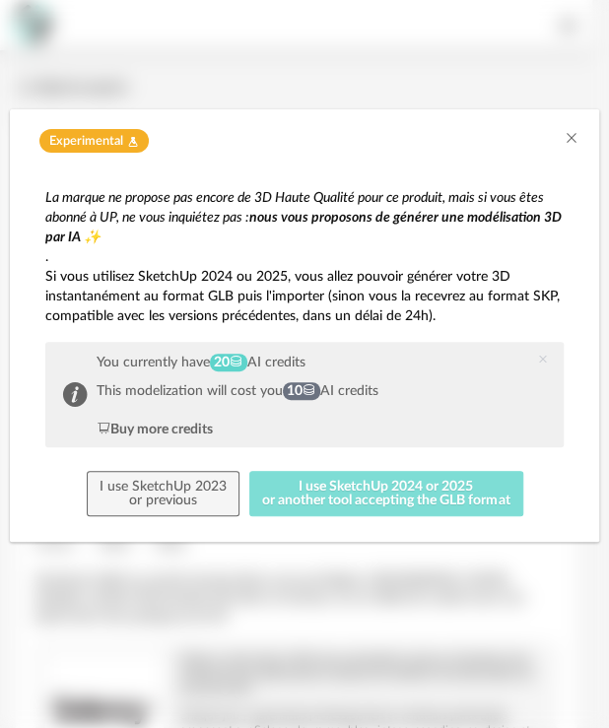
click at [383, 484] on button "I use SketchUp 2024 or 2025 or another tool accepting the GLB format" at bounding box center [386, 493] width 274 height 45
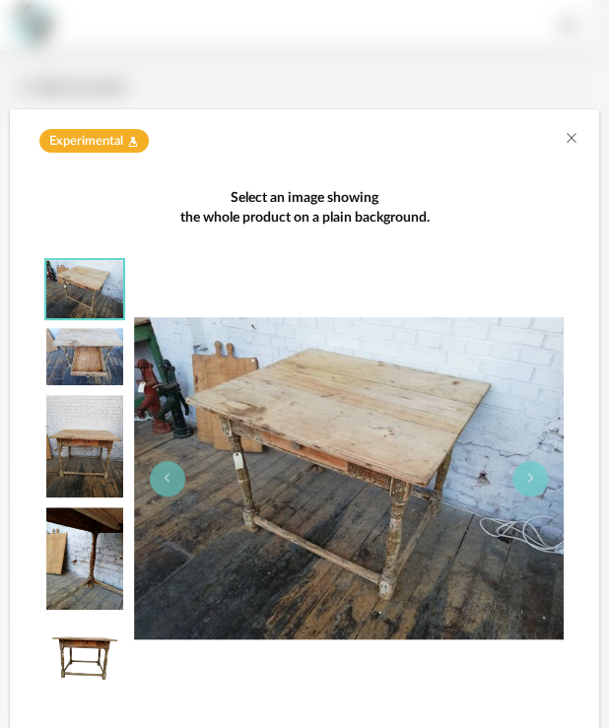
click at [281, 414] on img "dialog" at bounding box center [349, 478] width 430 height 322
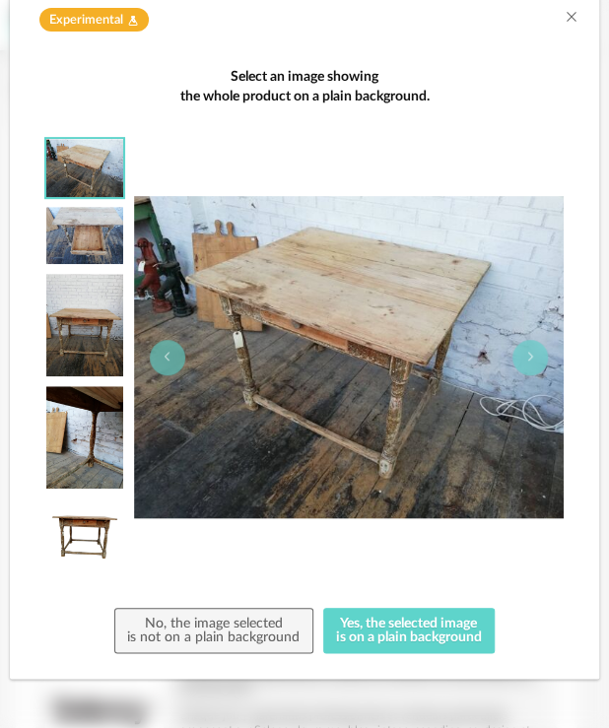
click at [67, 527] on img "dialog" at bounding box center [84, 537] width 77 height 77
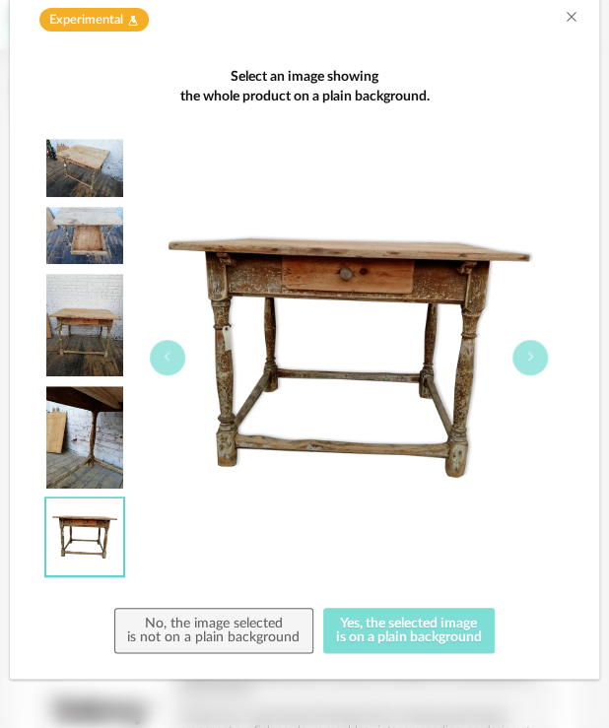
click at [415, 627] on button "Yes, the selected image is on a plain background" at bounding box center [409, 630] width 172 height 45
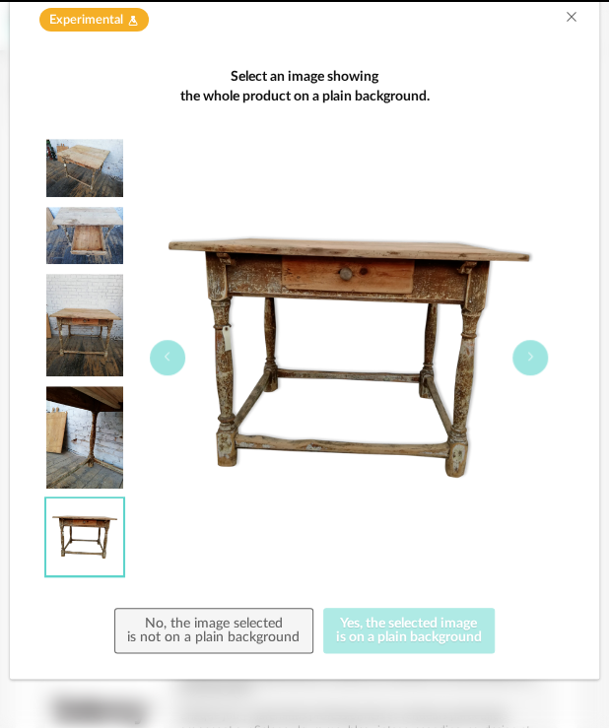
scroll to position [0, 0]
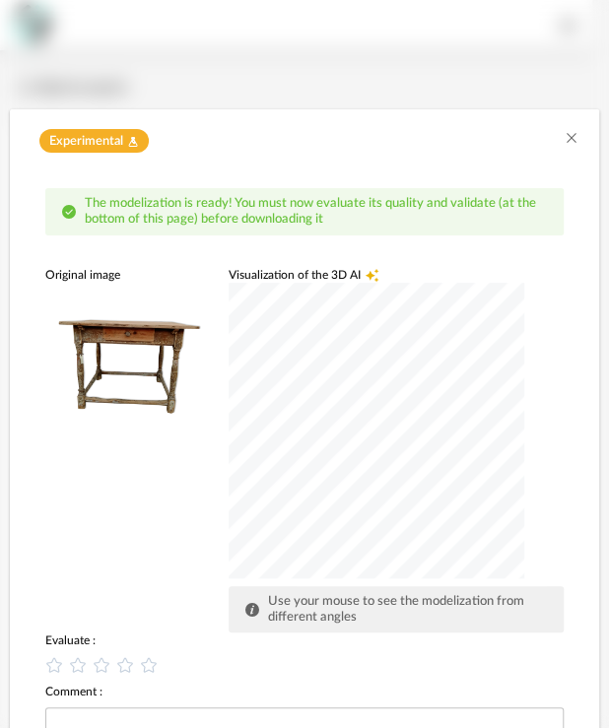
click at [395, 423] on div "dialog" at bounding box center [377, 431] width 296 height 296
click at [395, 397] on div "dialog" at bounding box center [377, 431] width 296 height 296
click at [309, 402] on div "dialog" at bounding box center [377, 431] width 296 height 296
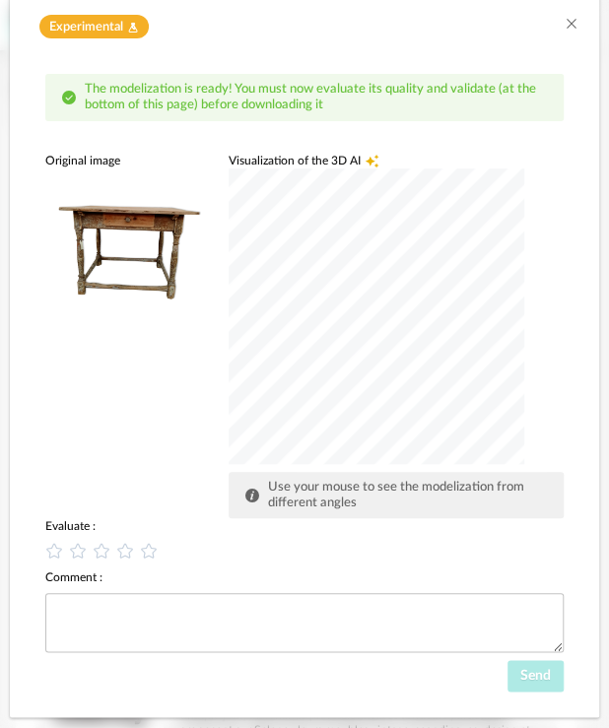
scroll to position [151, 0]
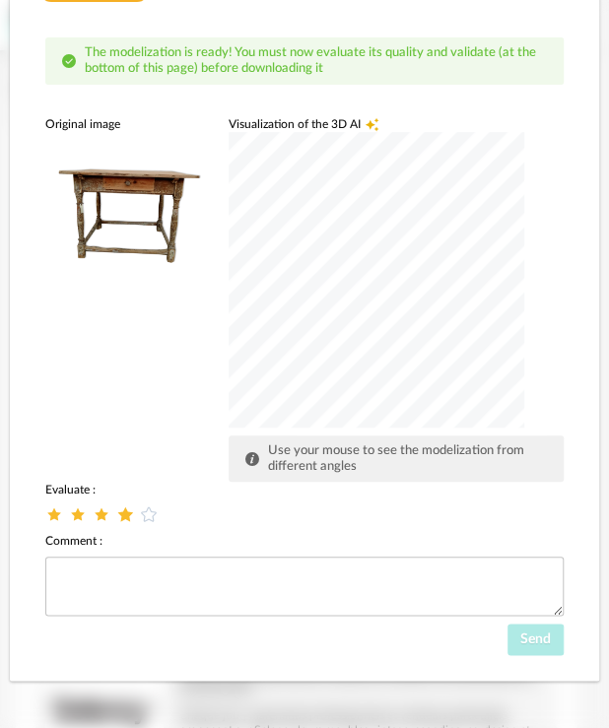
click at [115, 518] on icon "dialog" at bounding box center [125, 515] width 21 height 21
click at [386, 223] on div "dialog" at bounding box center [377, 280] width 296 height 296
click at [529, 637] on span "Send" at bounding box center [535, 640] width 31 height 14
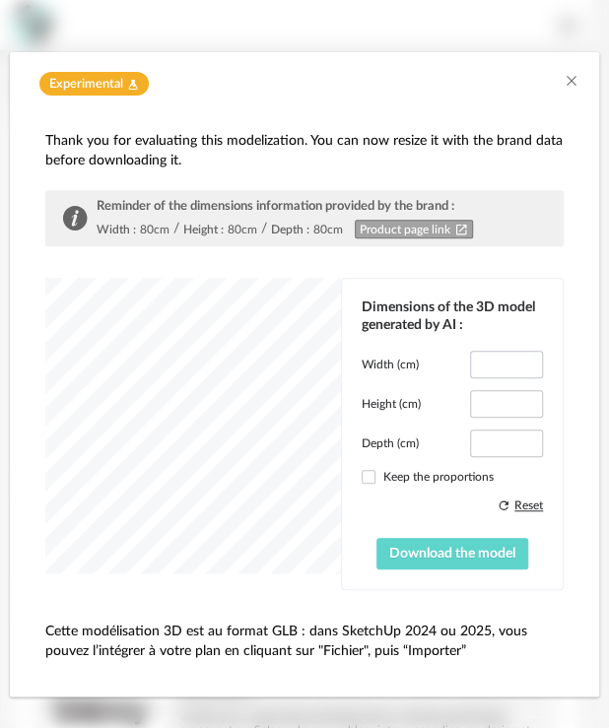
type input "*****"
type input "****"
click at [364, 477] on span "dialog" at bounding box center [369, 477] width 14 height 14
click at [447, 552] on span "Download the model" at bounding box center [452, 554] width 126 height 14
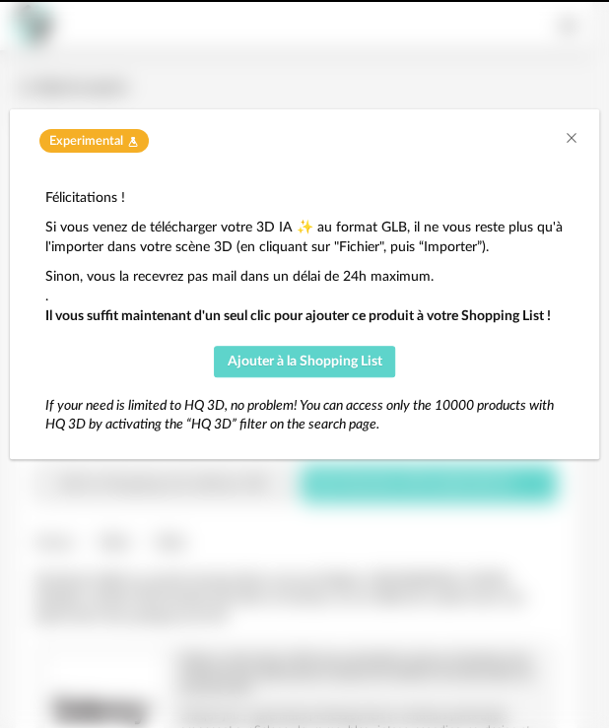
scroll to position [0, 0]
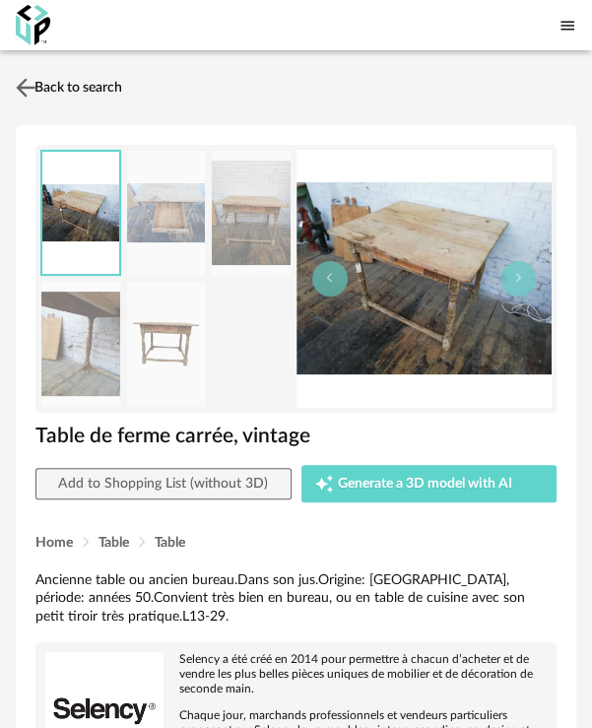
click at [22, 82] on img at bounding box center [26, 87] width 29 height 29
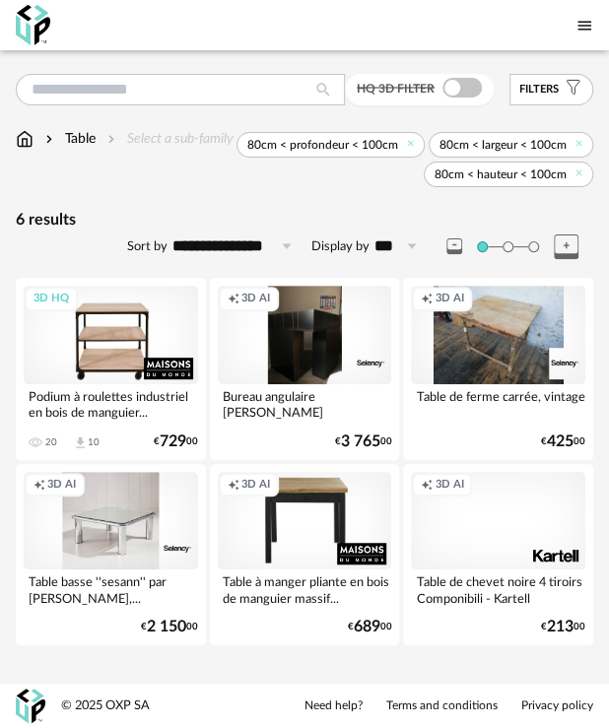
click at [119, 315] on div "3D HQ" at bounding box center [111, 335] width 174 height 98
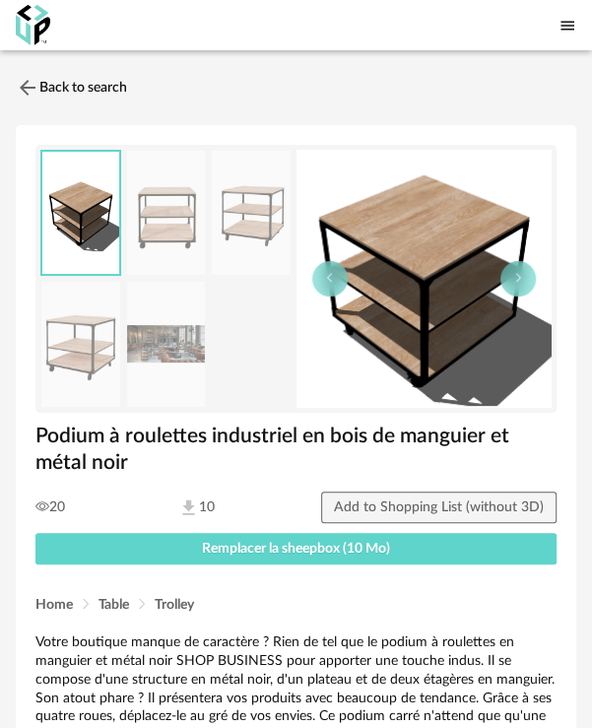
click at [410, 232] on img at bounding box center [425, 279] width 256 height 258
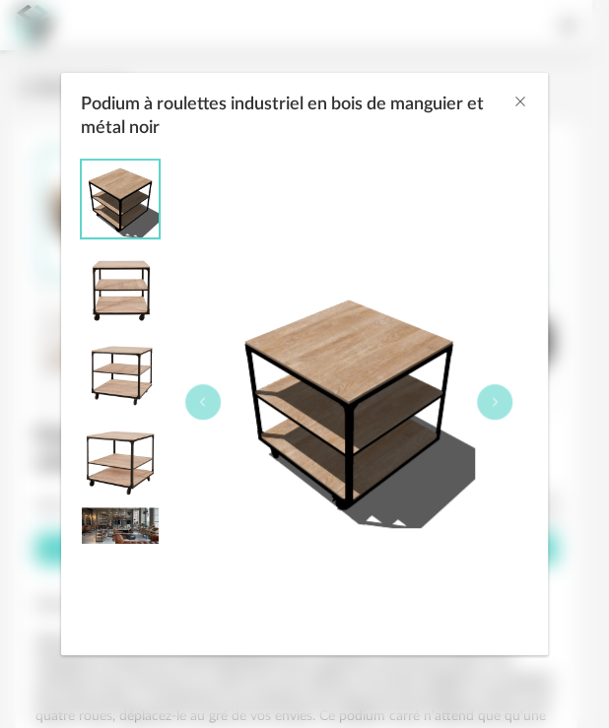
click at [372, 368] on img "Podium à roulettes industriel en bois de manguier et métal noir" at bounding box center [349, 402] width 252 height 252
click at [524, 108] on icon "Close" at bounding box center [521, 102] width 16 height 16
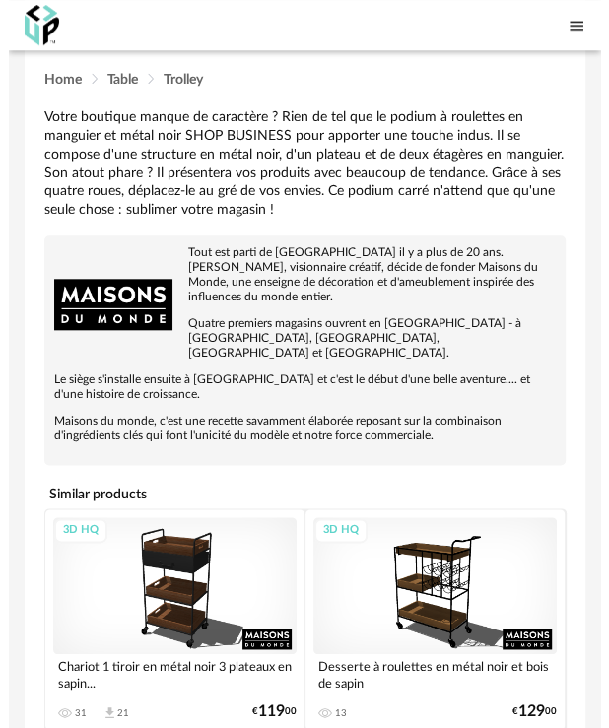
scroll to position [131, 0]
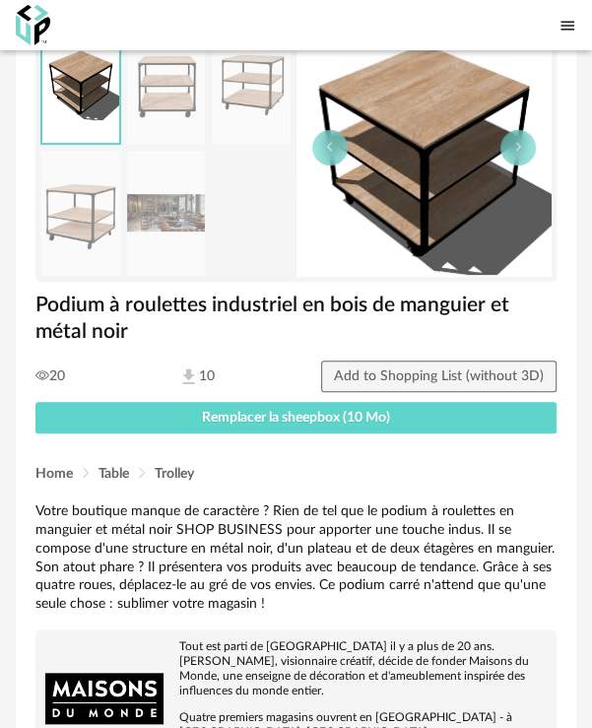
click at [190, 367] on img at bounding box center [188, 377] width 21 height 21
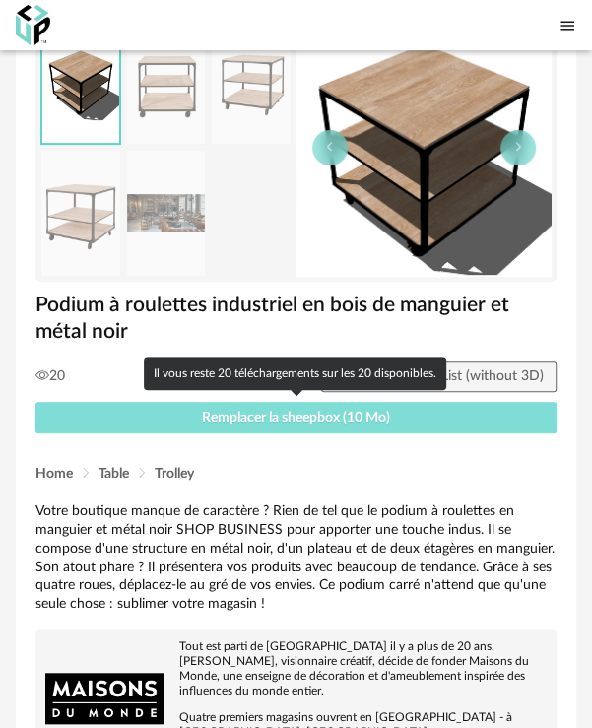
click at [236, 411] on span "Remplacer la sheepbox (10 Mo)" at bounding box center [296, 418] width 188 height 14
